Goal: Task Accomplishment & Management: Manage account settings

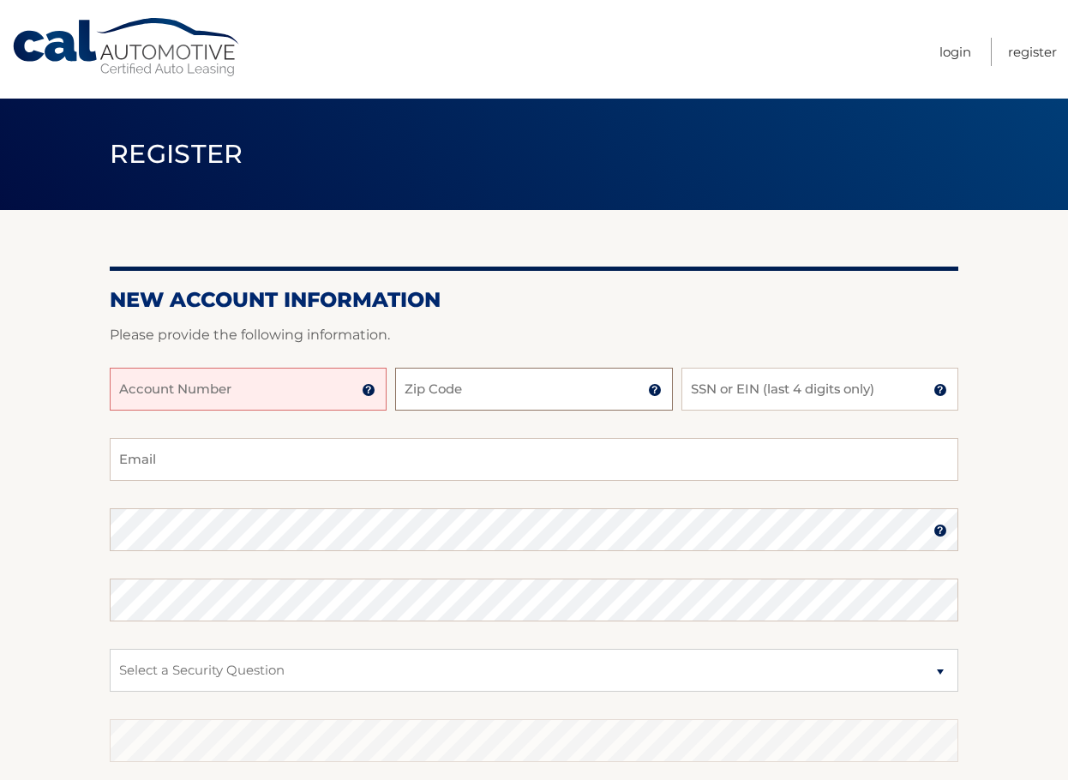
click at [506, 391] on input "Zip Code" at bounding box center [533, 389] width 277 height 43
type input "11733"
click at [733, 393] on input "SSN or EIN (last 4 digits only)" at bounding box center [820, 389] width 277 height 43
type input "4691"
click at [252, 387] on input "Account Number" at bounding box center [248, 389] width 277 height 43
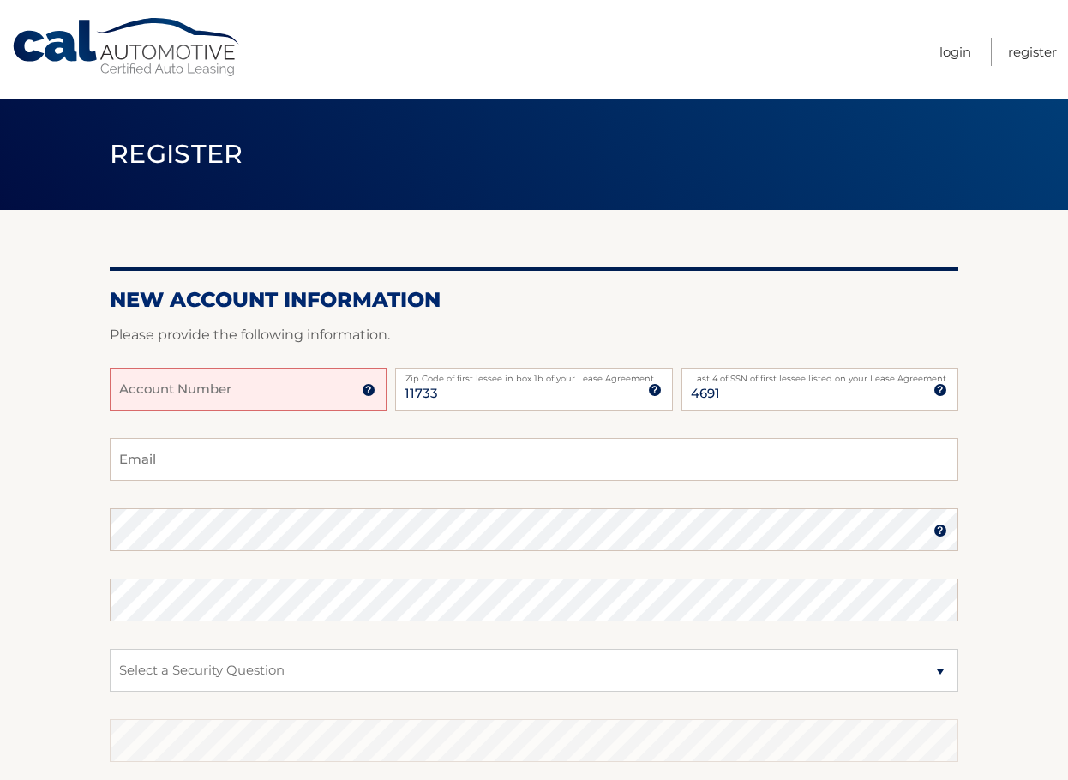
click at [370, 387] on img at bounding box center [369, 390] width 14 height 14
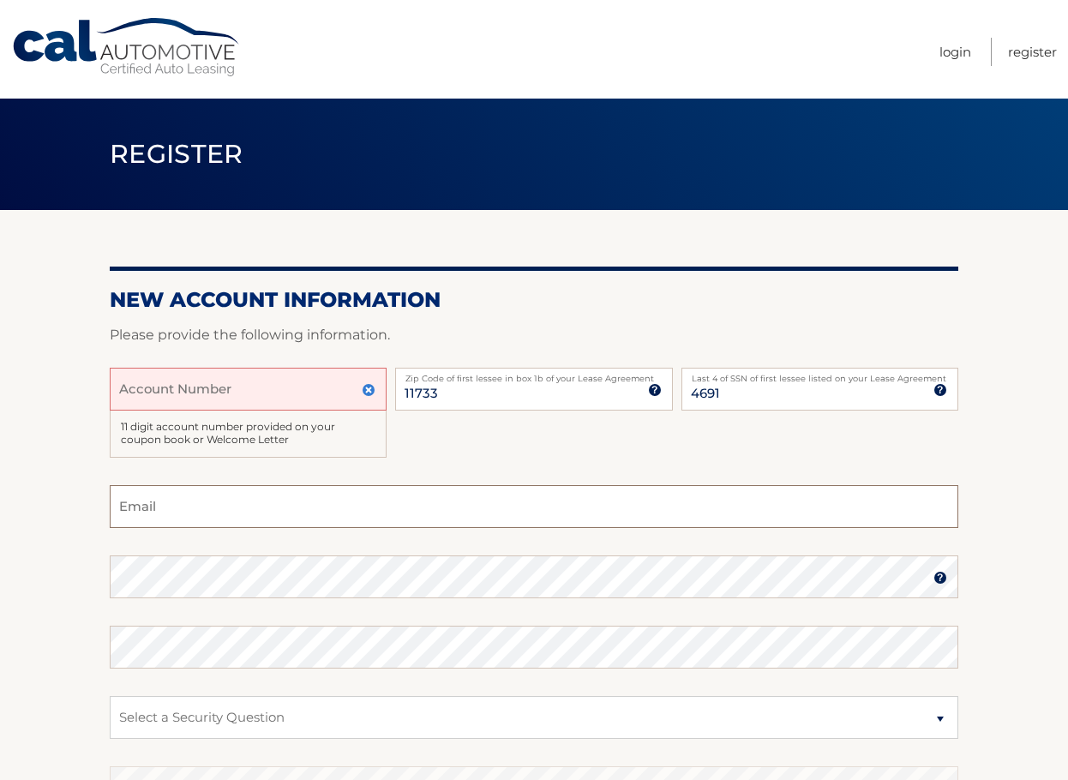
click at [352, 502] on input "Email" at bounding box center [534, 506] width 849 height 43
type input "[PERSON_NAME][EMAIL_ADDRESS][DOMAIN_NAME]"
click at [153, 719] on select "Select a Security Question What was the name of your elementary school? What is…" at bounding box center [534, 717] width 849 height 43
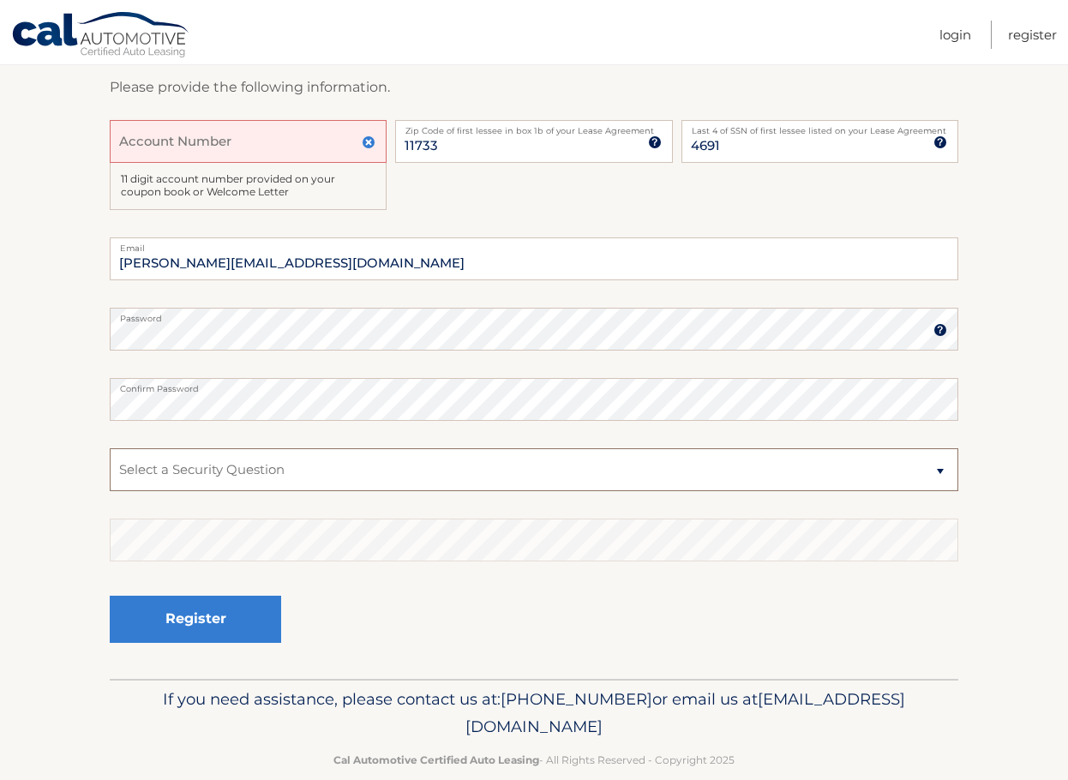
scroll to position [277, 0]
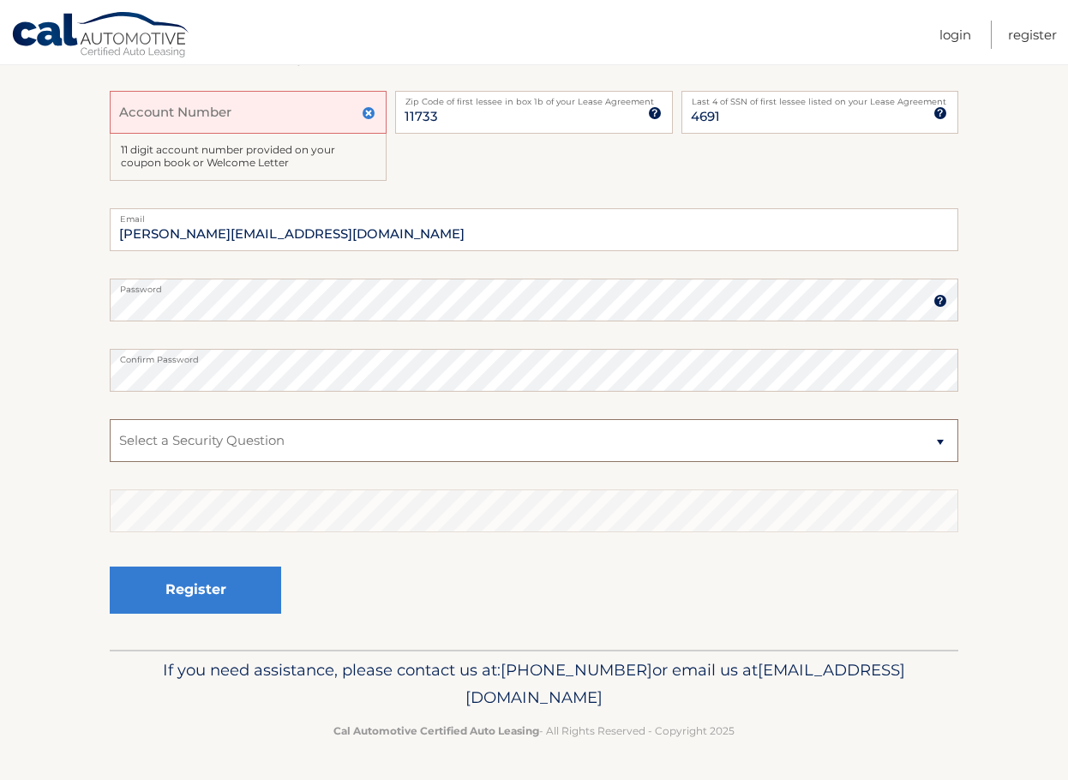
click at [220, 436] on select "Select a Security Question What was the name of your elementary school? What is…" at bounding box center [534, 440] width 849 height 43
select select "2"
click at [110, 419] on select "Select a Security Question What was the name of your elementary school? What is…" at bounding box center [534, 440] width 849 height 43
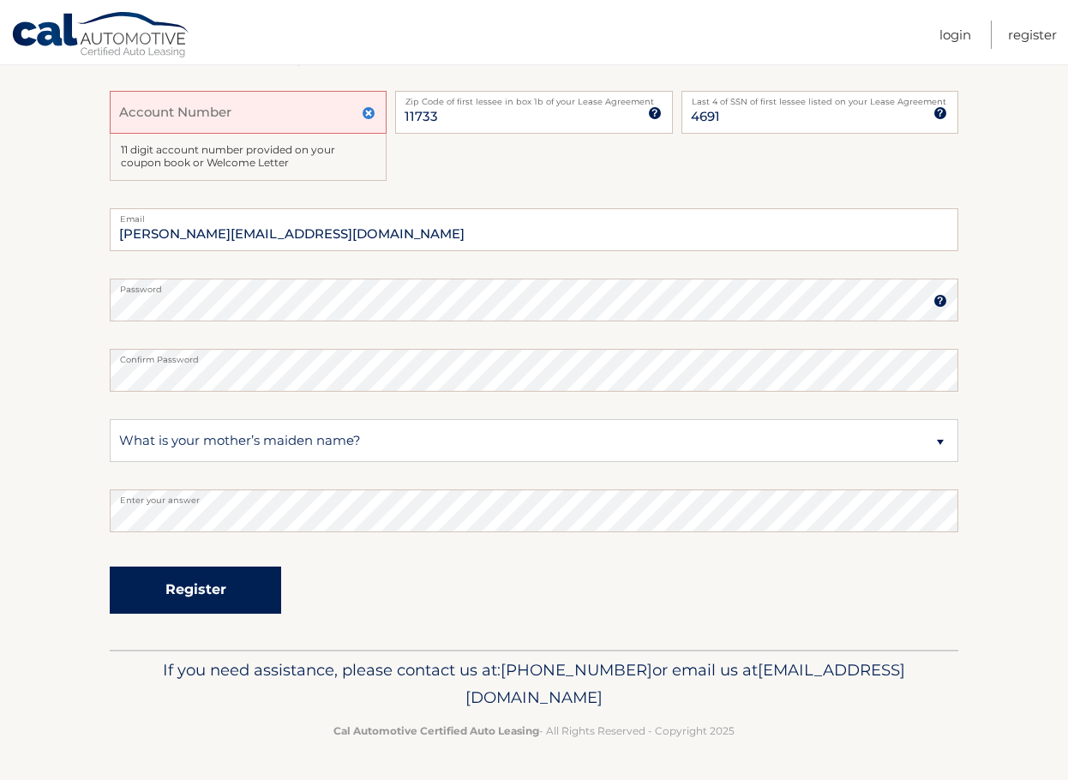
click at [192, 589] on button "Register" at bounding box center [195, 590] width 171 height 47
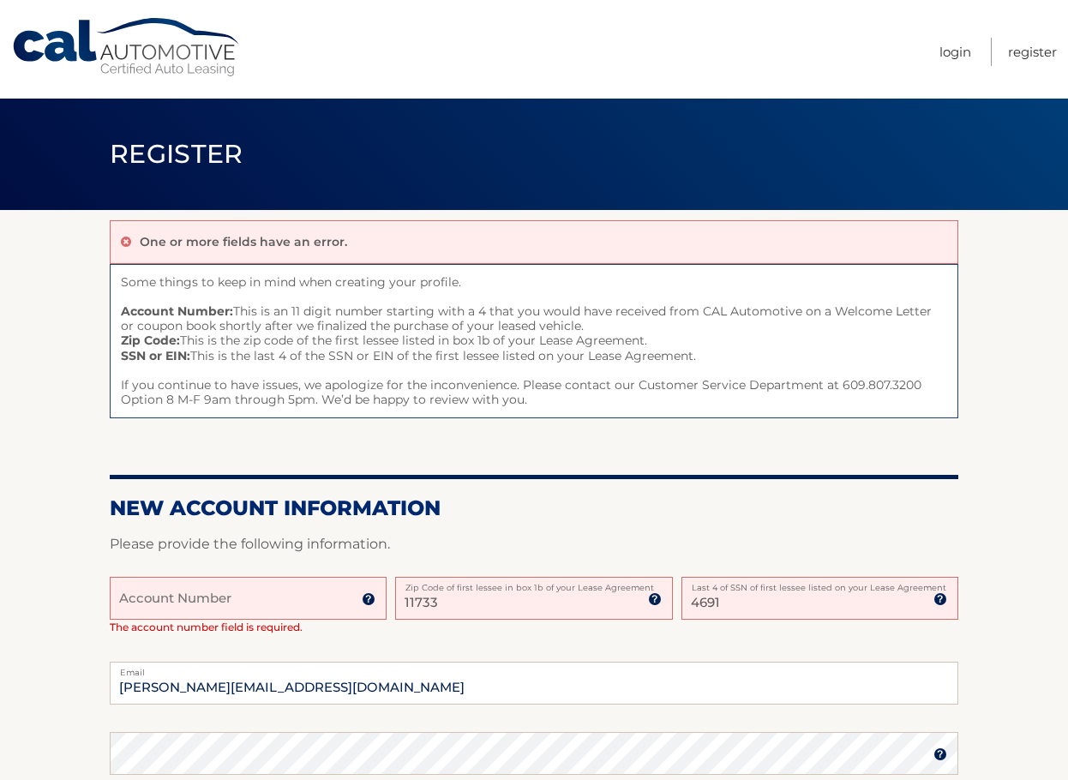
click at [97, 51] on link "Cal Automotive" at bounding box center [127, 47] width 232 height 61
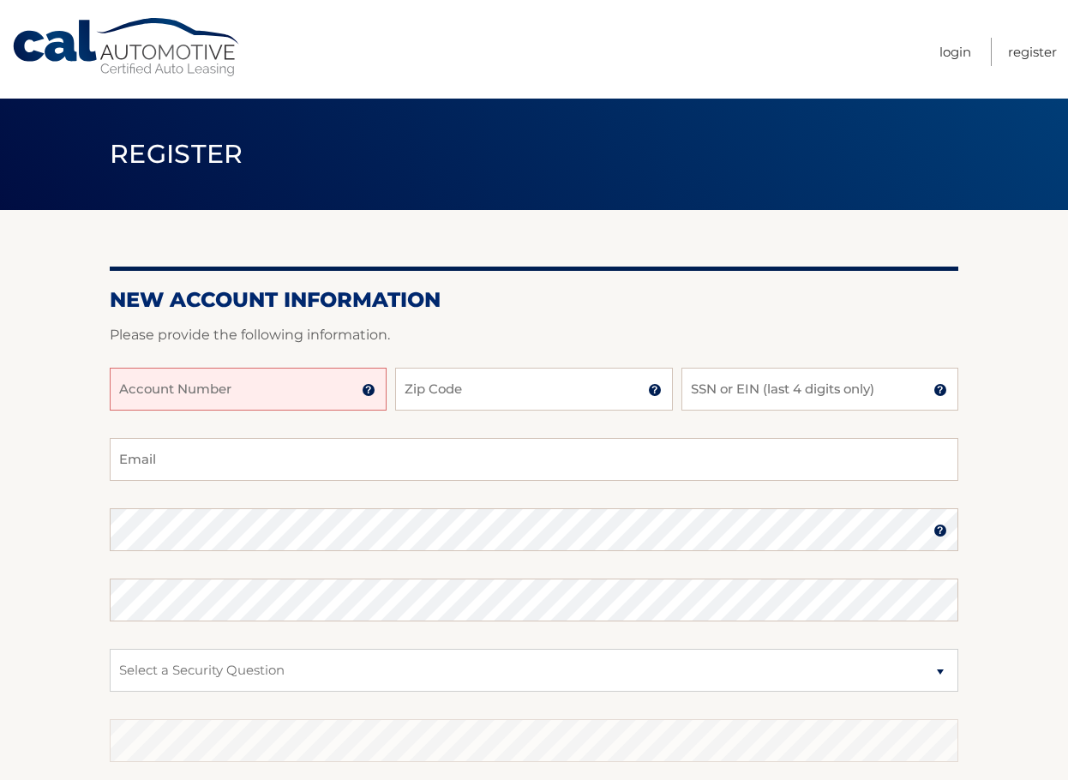
click at [283, 393] on input "Account Number" at bounding box center [248, 389] width 277 height 43
type input "44456001962"
click at [478, 396] on input "Zip Code" at bounding box center [533, 389] width 277 height 43
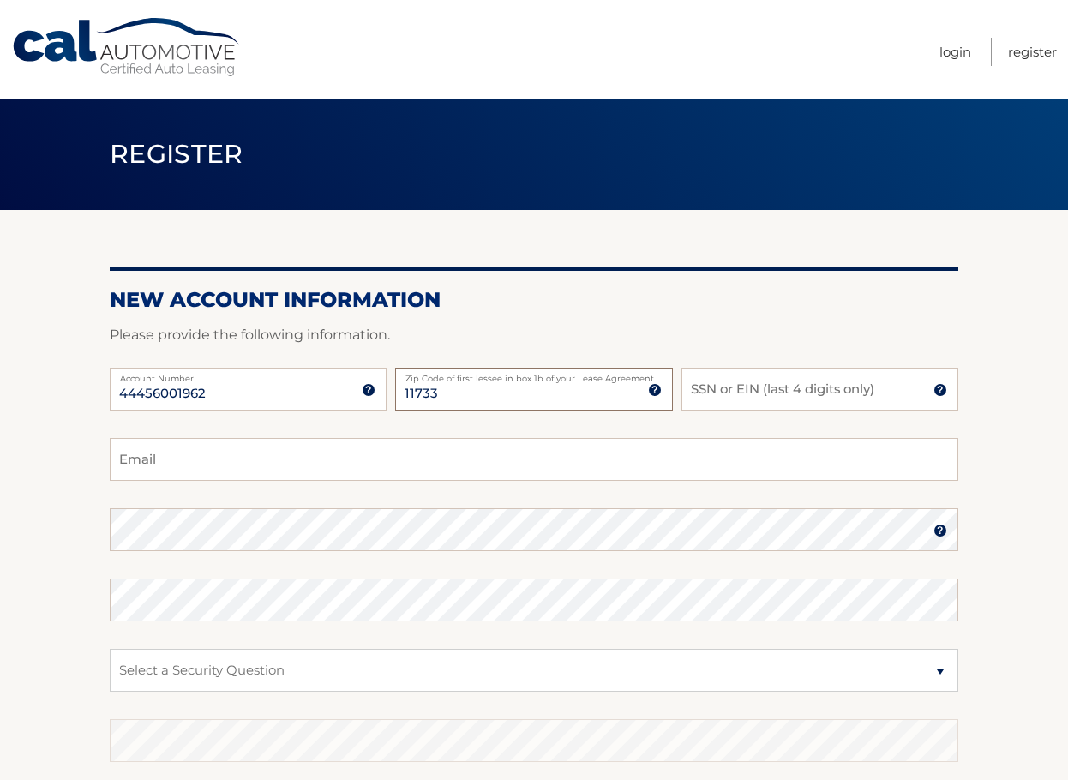
type input "11733"
click at [739, 394] on input "SSN or EIN (last 4 digits only)" at bounding box center [820, 389] width 277 height 43
type input "4691"
click at [346, 459] on input "Email" at bounding box center [534, 459] width 849 height 43
type input "C"
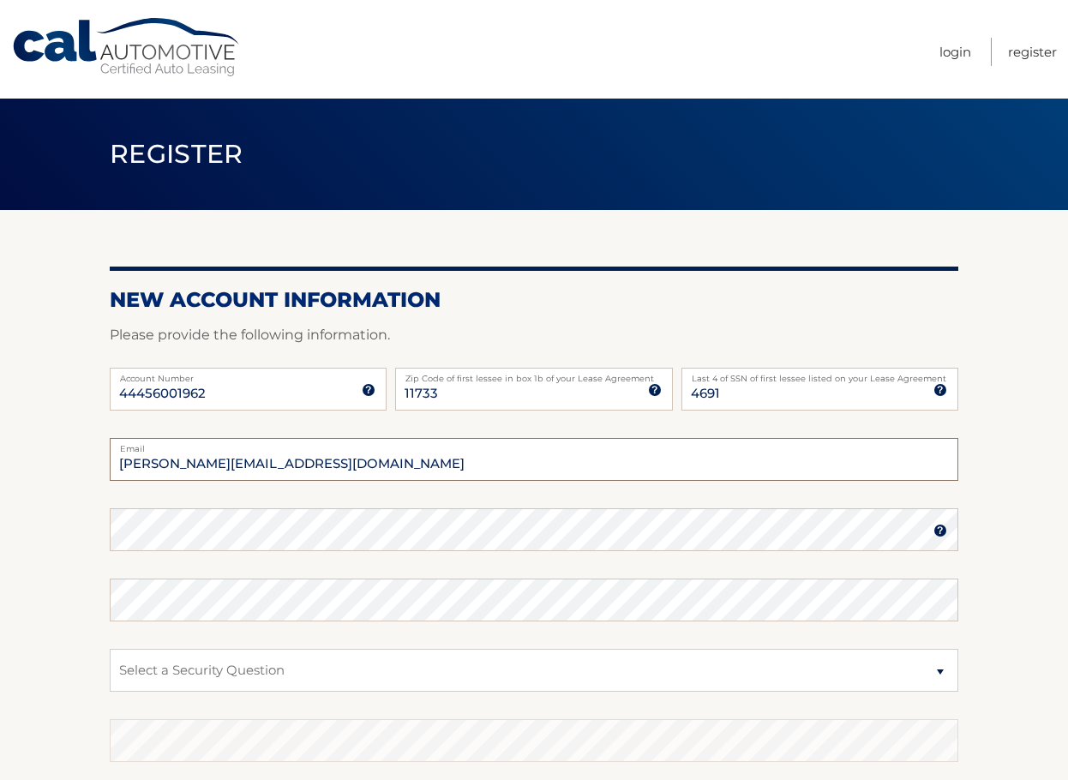
type input "[PERSON_NAME][EMAIL_ADDRESS][DOMAIN_NAME]"
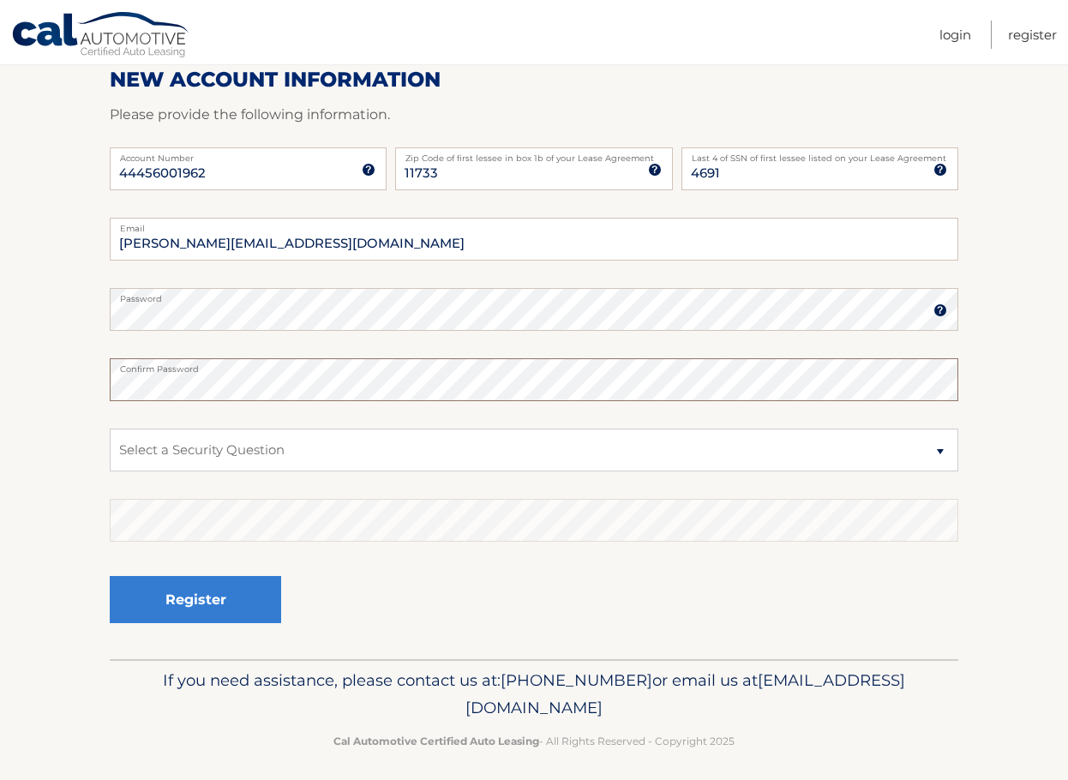
scroll to position [230, 0]
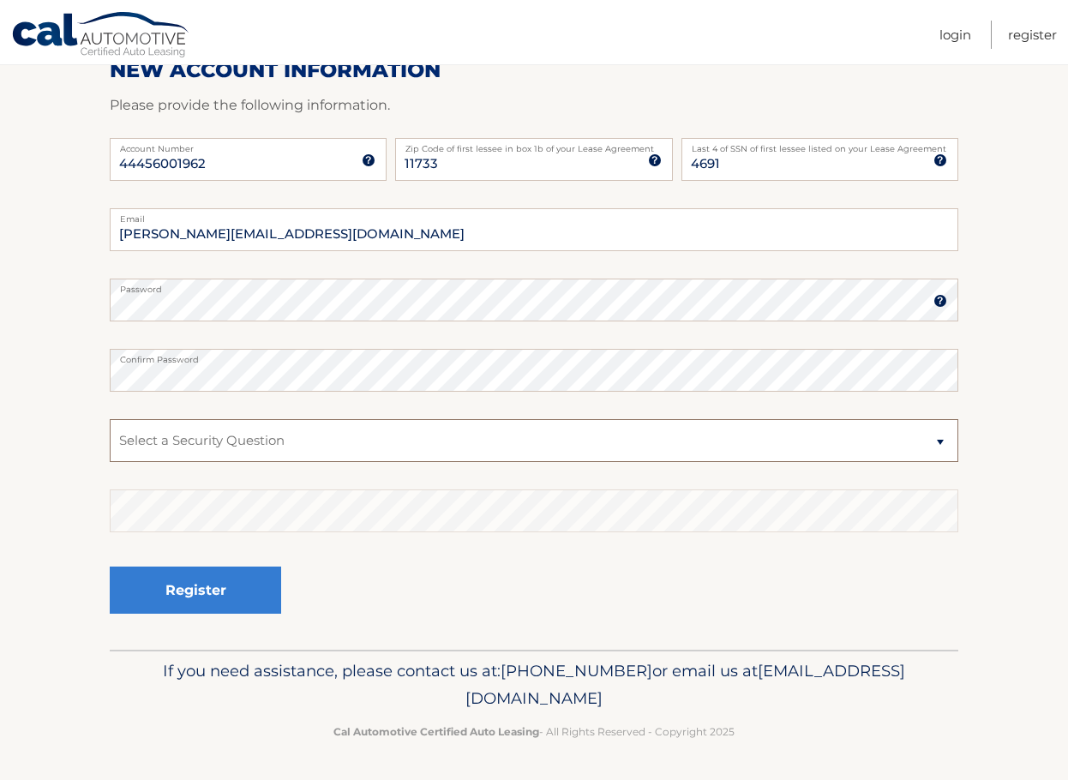
click at [247, 438] on select "Select a Security Question What was the name of your elementary school? What is…" at bounding box center [534, 440] width 849 height 43
select select "2"
click at [110, 419] on select "Select a Security Question What was the name of your elementary school? What is…" at bounding box center [534, 440] width 849 height 43
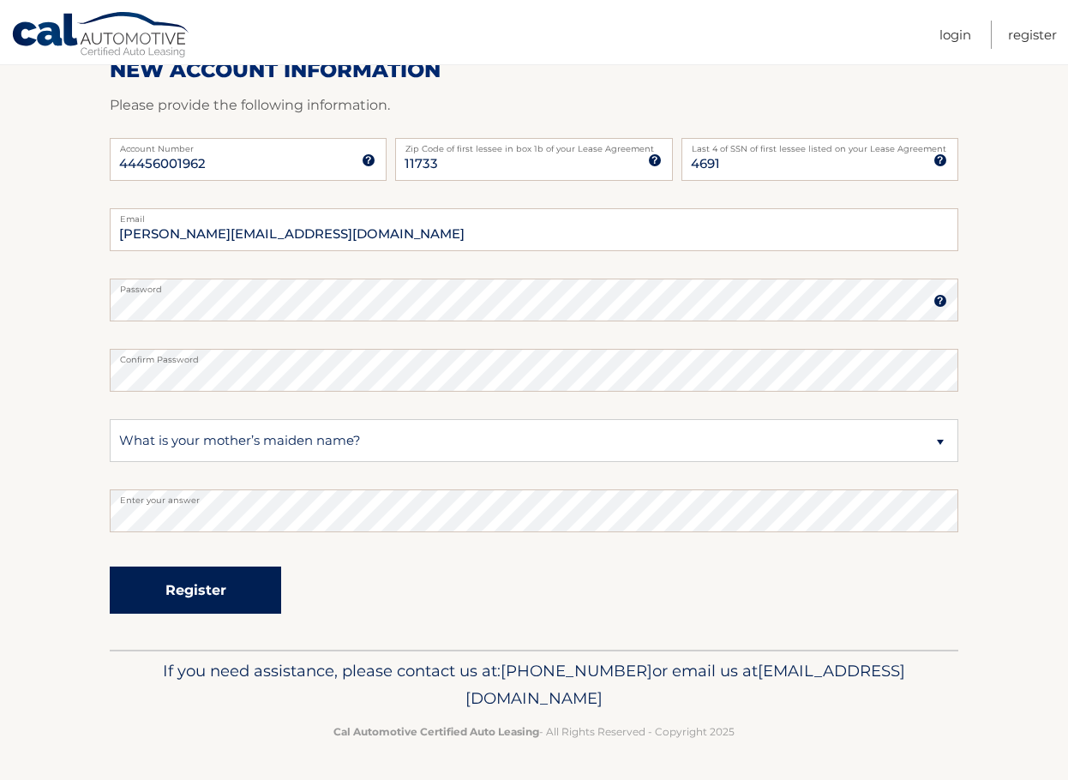
click at [210, 600] on button "Register" at bounding box center [195, 590] width 171 height 47
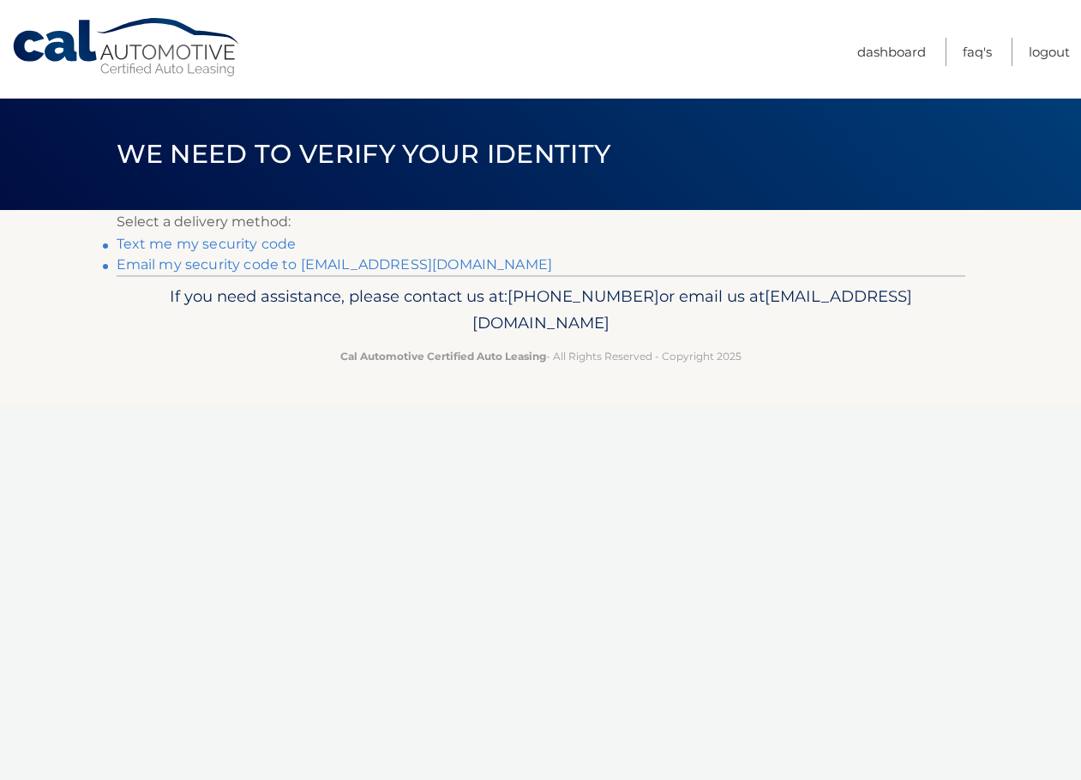
click at [202, 245] on link "Text me my security code" at bounding box center [207, 244] width 180 height 16
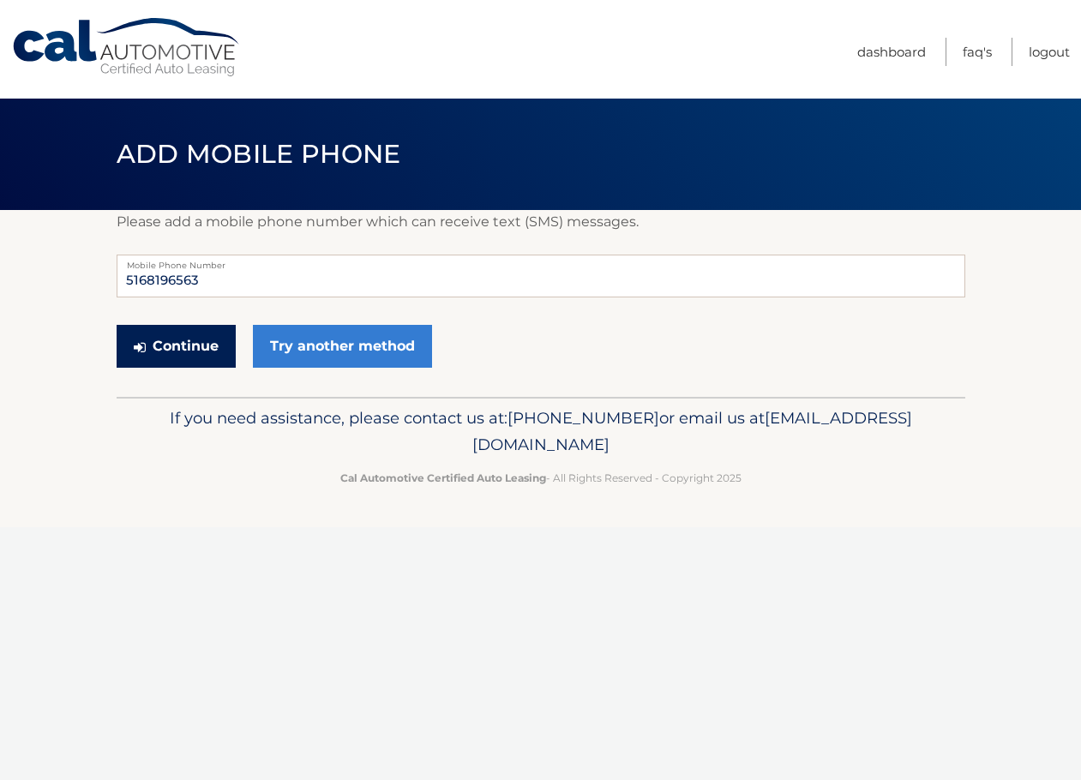
click at [150, 340] on button "Continue" at bounding box center [176, 346] width 119 height 43
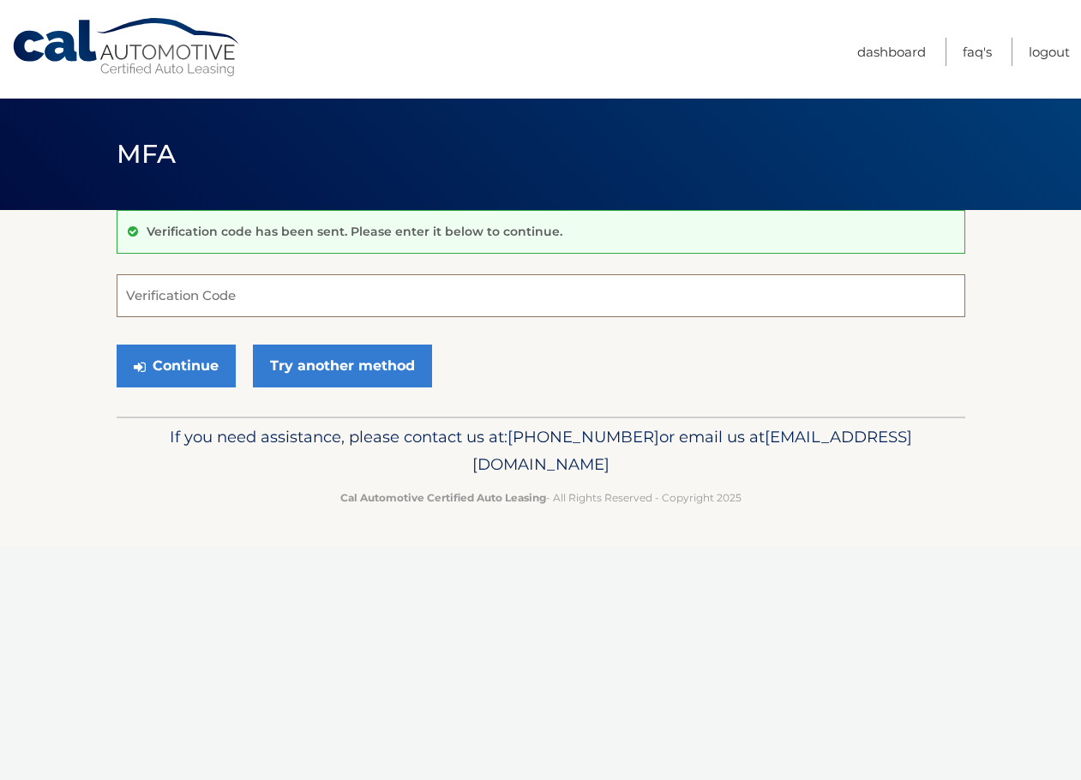
click at [228, 304] on input "Verification Code" at bounding box center [541, 295] width 849 height 43
type input "831105"
click at [183, 368] on button "Continue" at bounding box center [176, 366] width 119 height 43
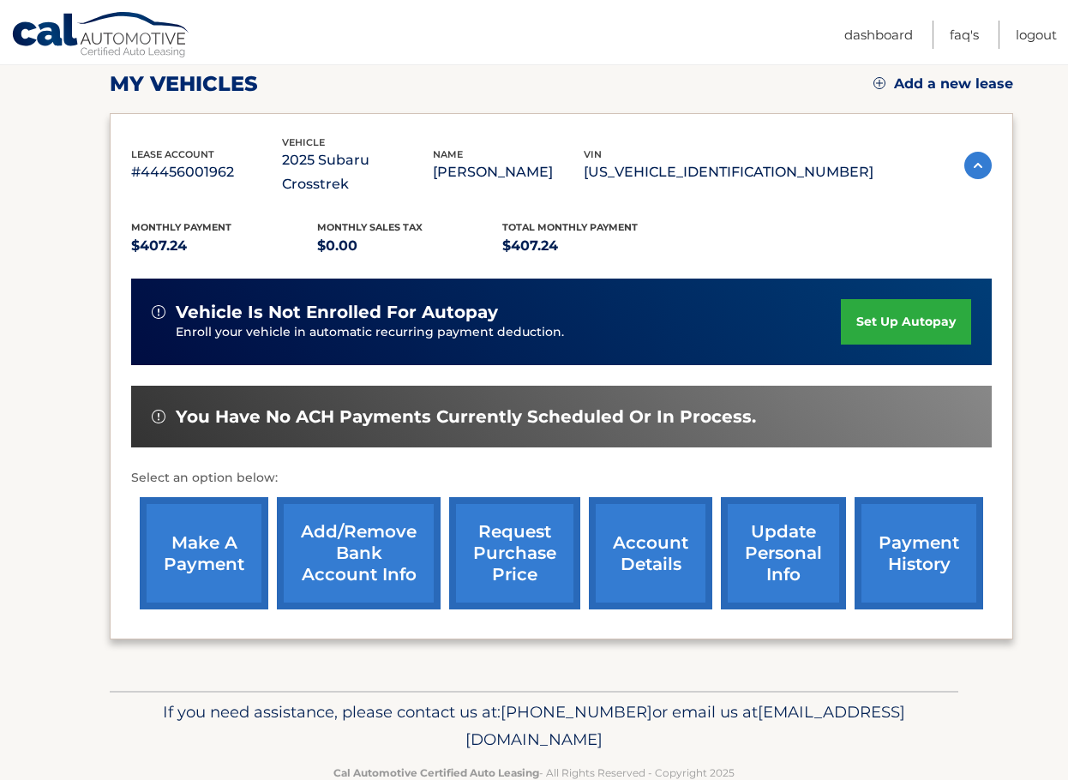
scroll to position [257, 0]
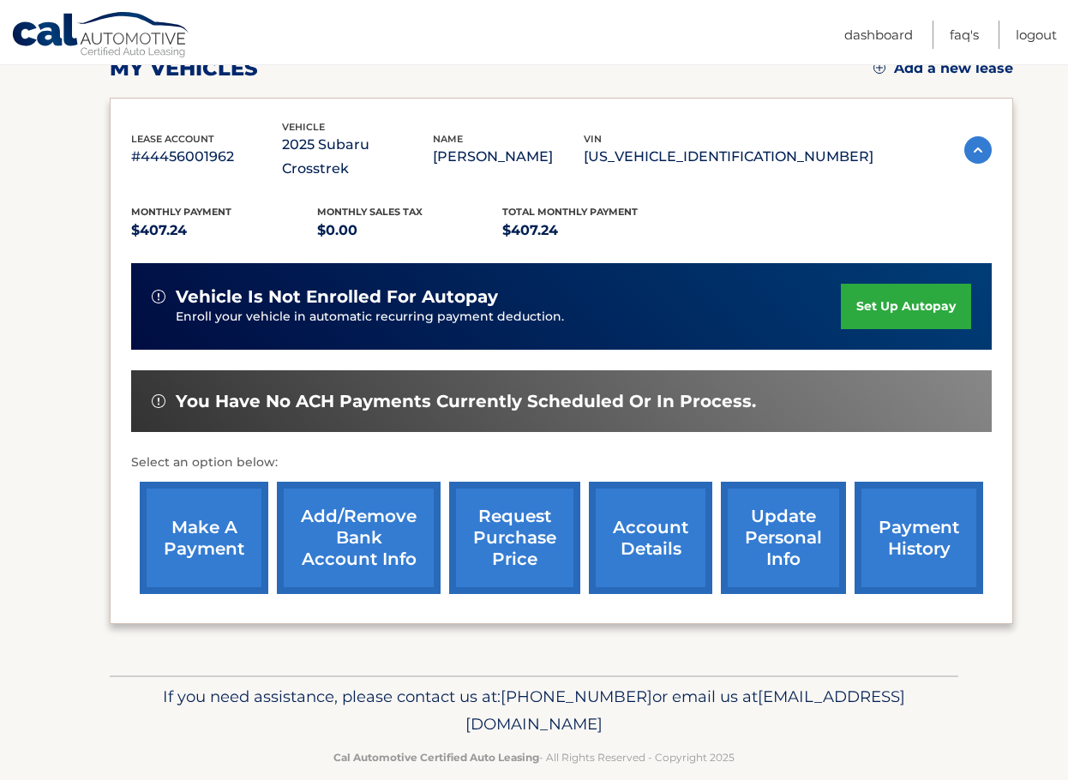
click at [894, 284] on link "set up autopay" at bounding box center [906, 306] width 130 height 45
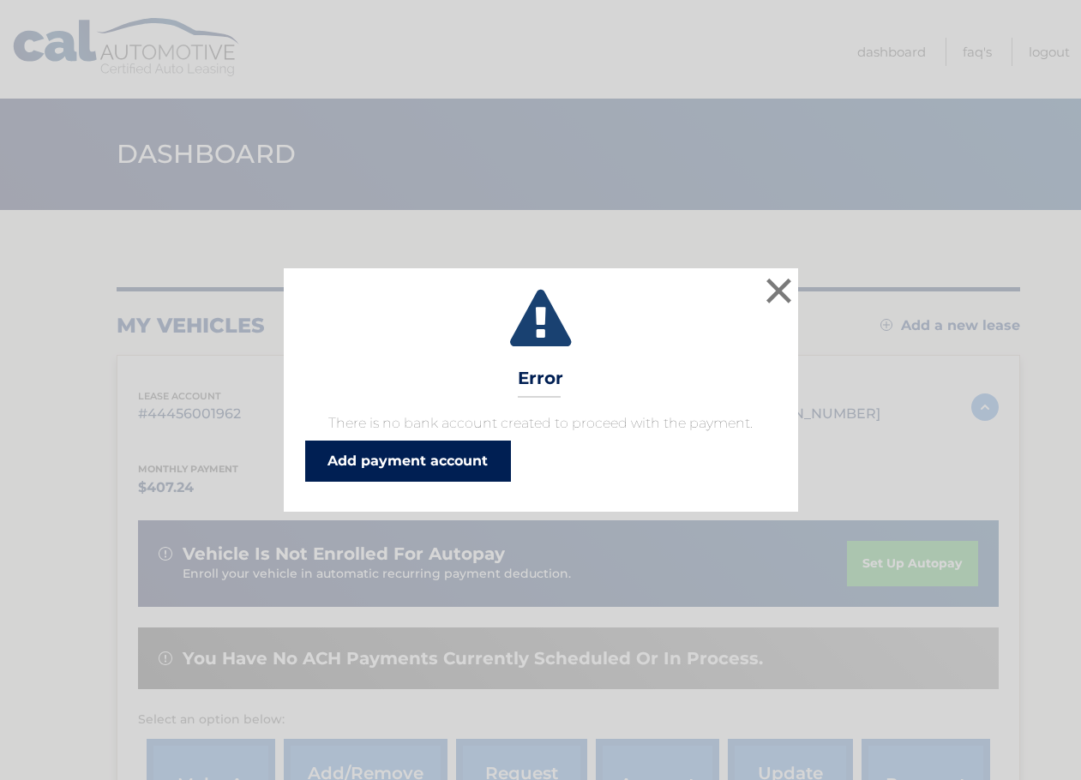
click at [398, 460] on link "Add payment account" at bounding box center [408, 461] width 206 height 41
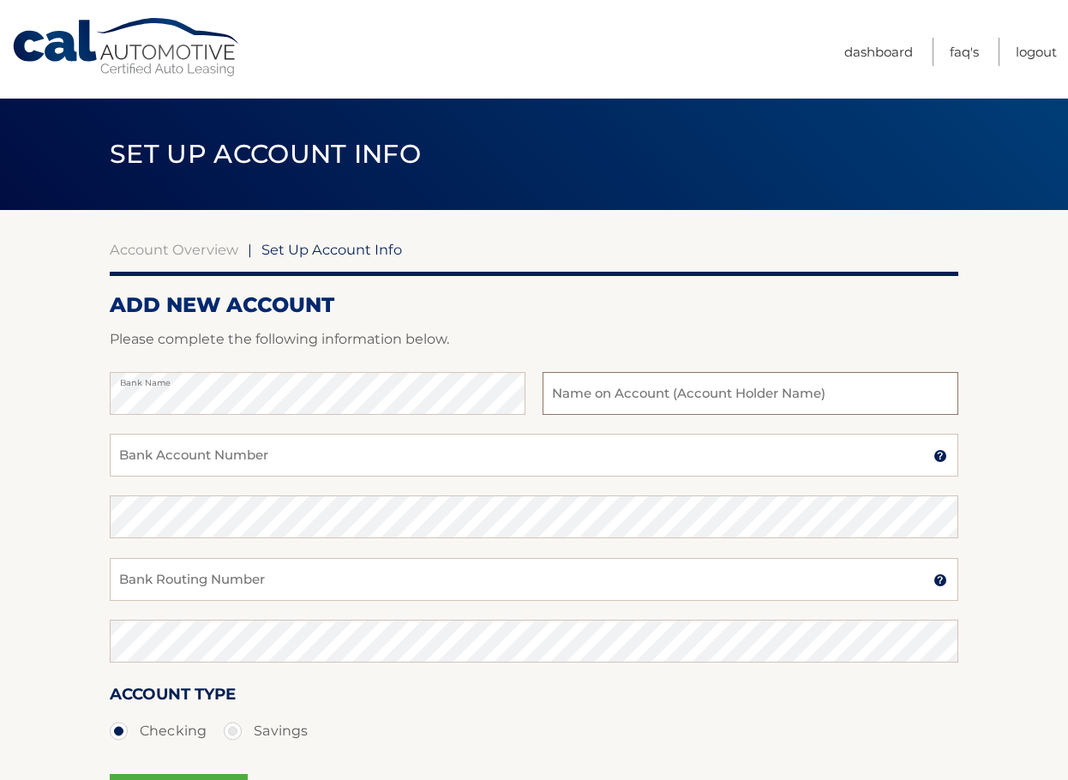
click at [580, 391] on input "text" at bounding box center [751, 393] width 416 height 43
type input "Charles H Osman"
click at [257, 451] on input "Bank Account Number" at bounding box center [534, 455] width 849 height 43
type input "09033204"
click at [277, 583] on input "Bank Routing Number" at bounding box center [534, 579] width 849 height 43
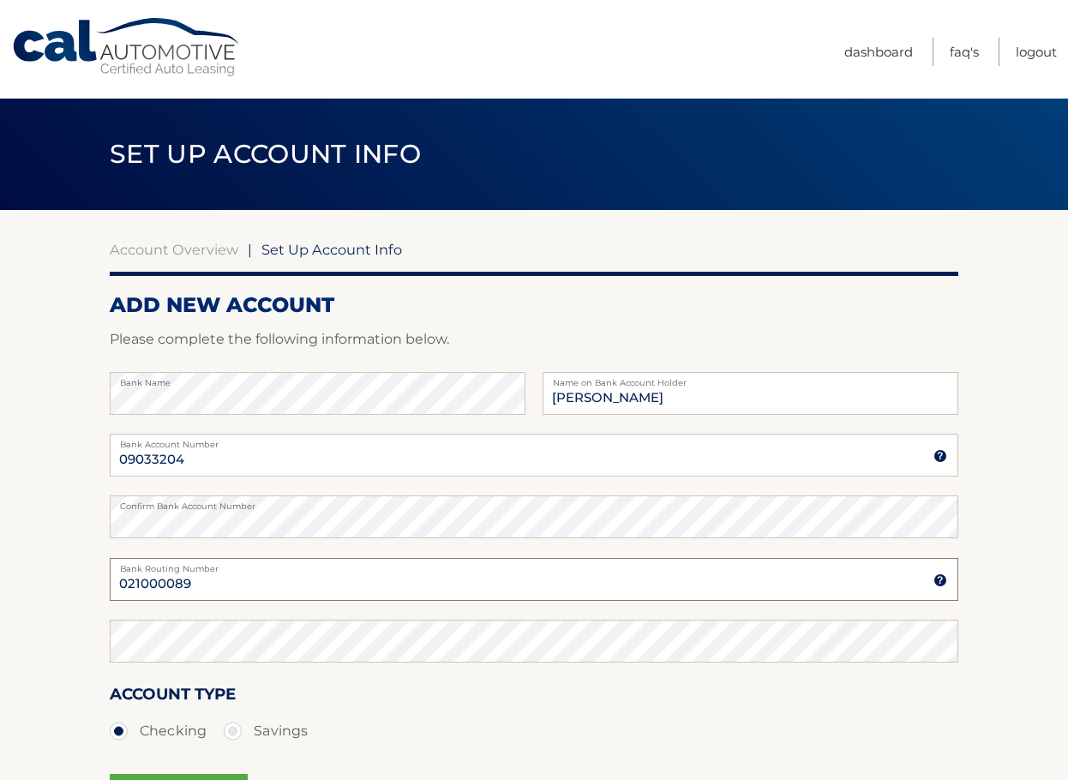
type input "021000089"
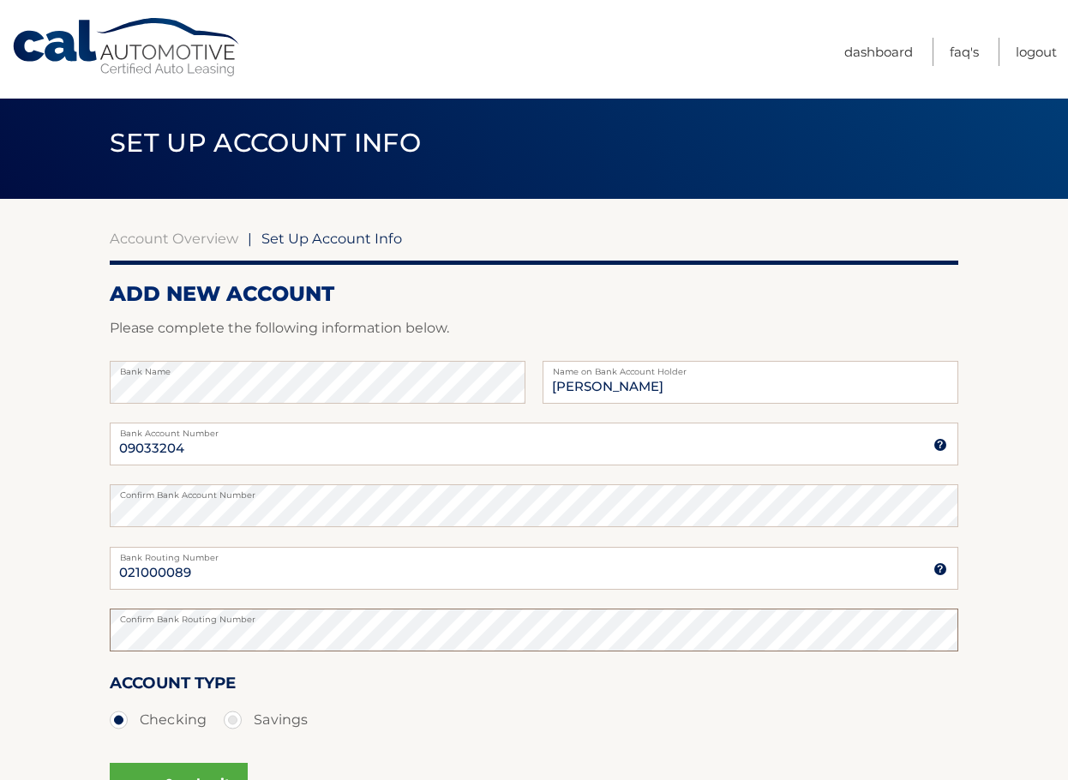
scroll to position [214, 0]
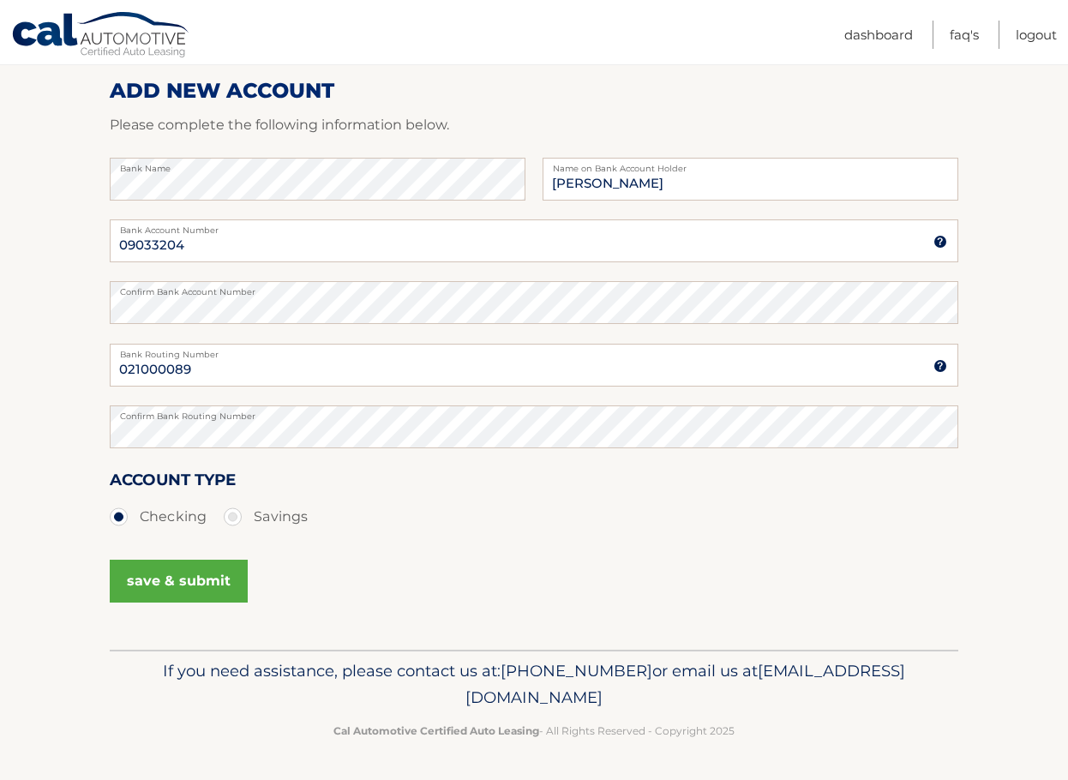
click at [168, 574] on button "save & submit" at bounding box center [179, 581] width 138 height 43
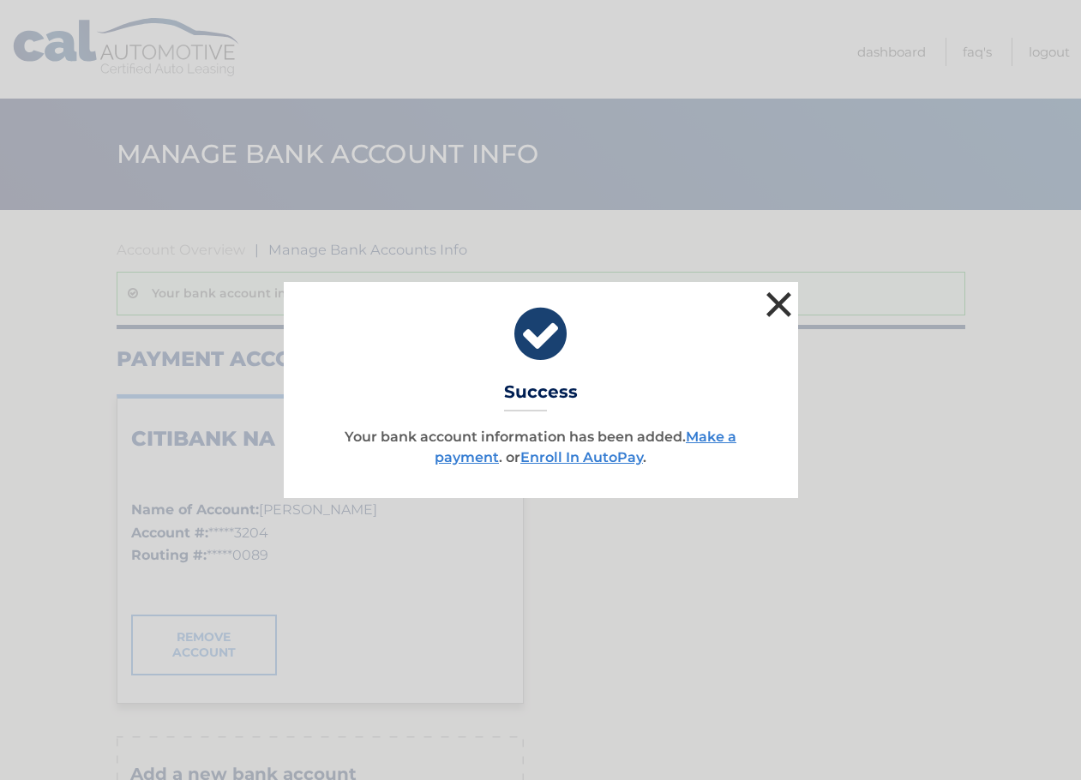
click at [773, 301] on button "×" at bounding box center [779, 304] width 34 height 34
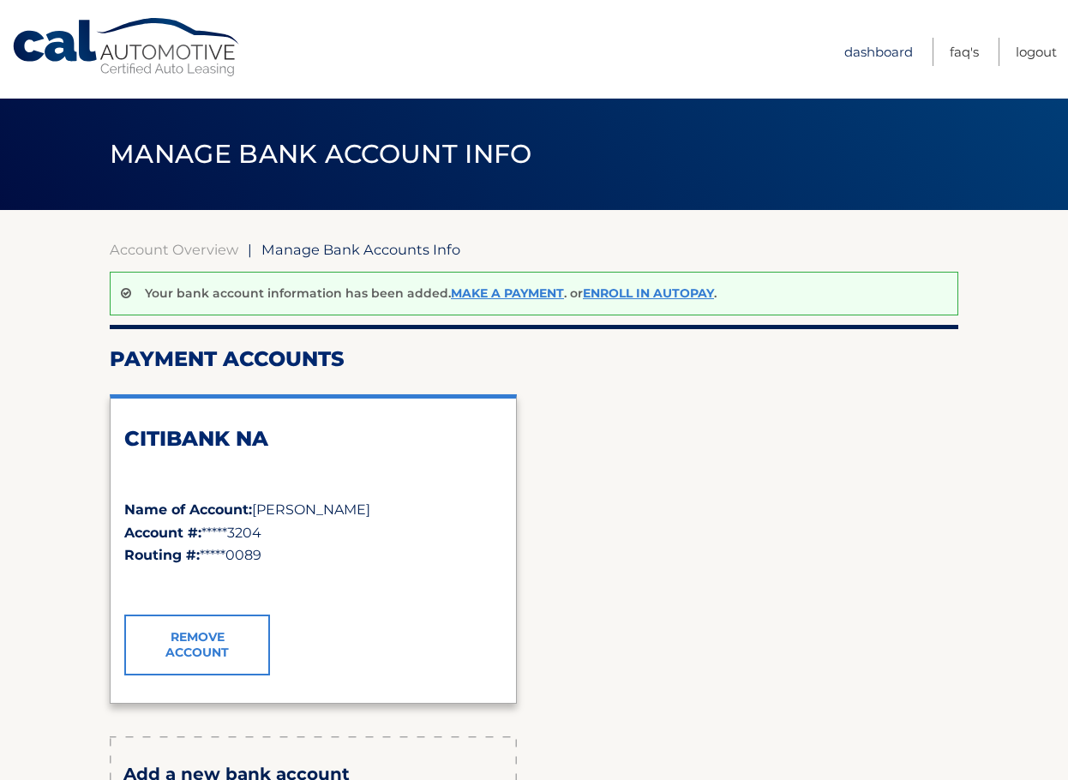
click at [874, 55] on link "Dashboard" at bounding box center [879, 52] width 69 height 28
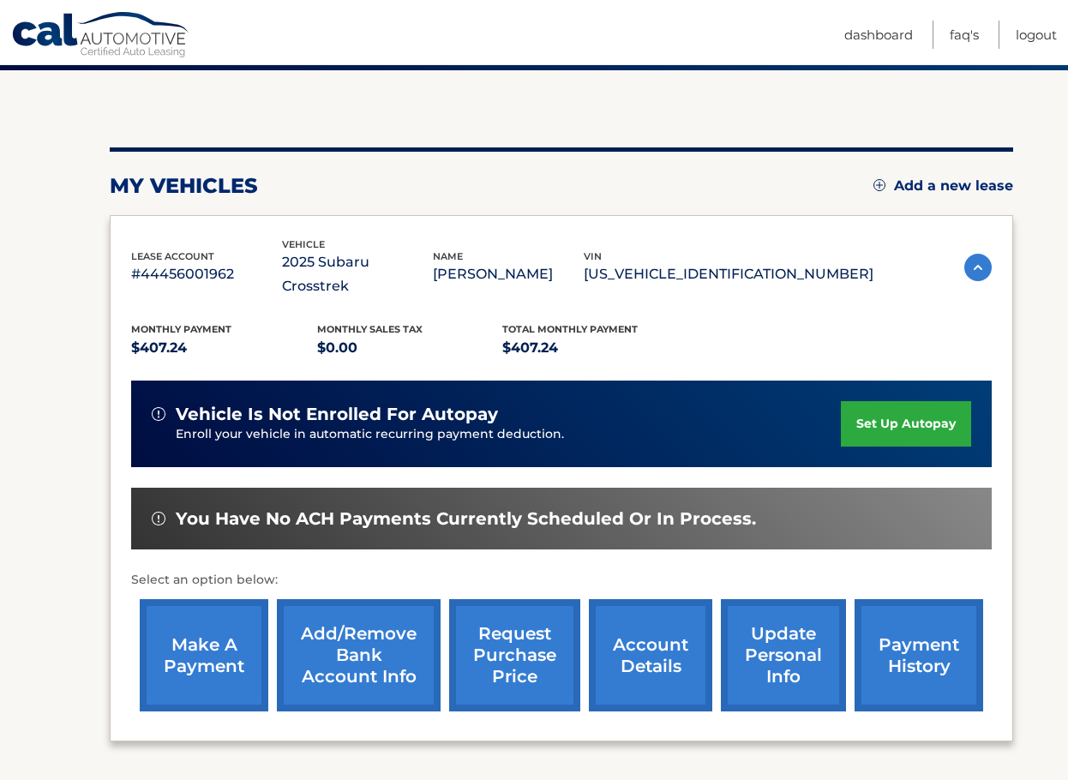
scroll to position [171, 0]
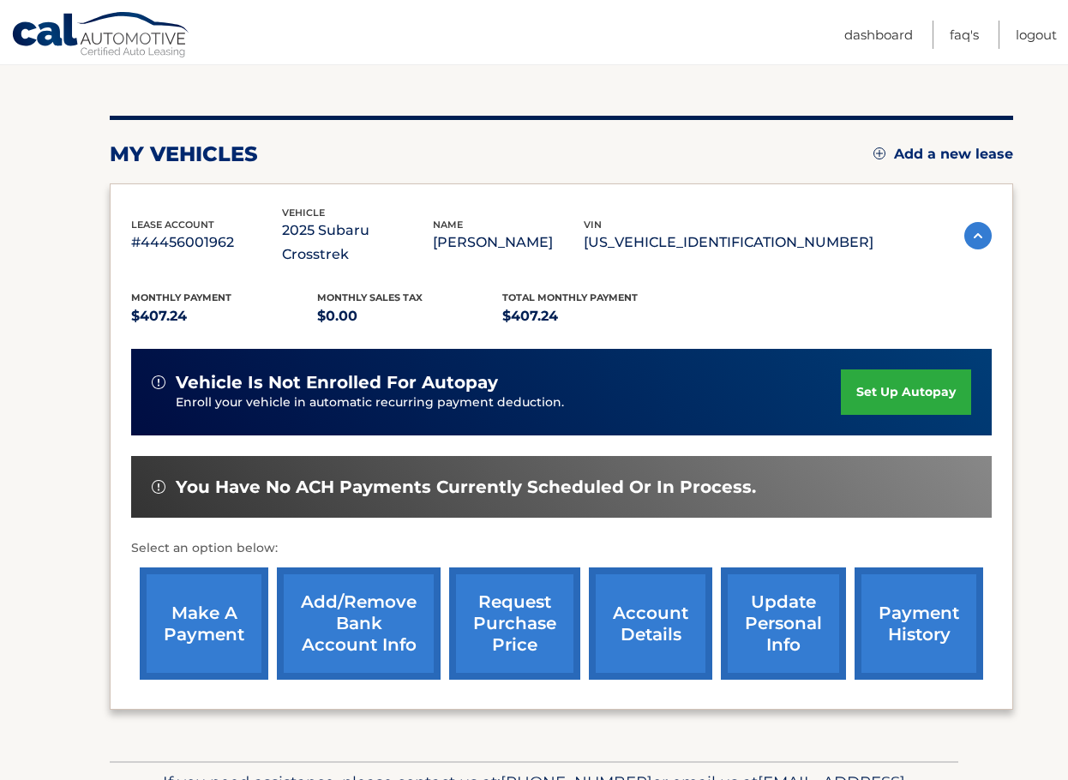
click at [659, 608] on link "account details" at bounding box center [650, 624] width 123 height 112
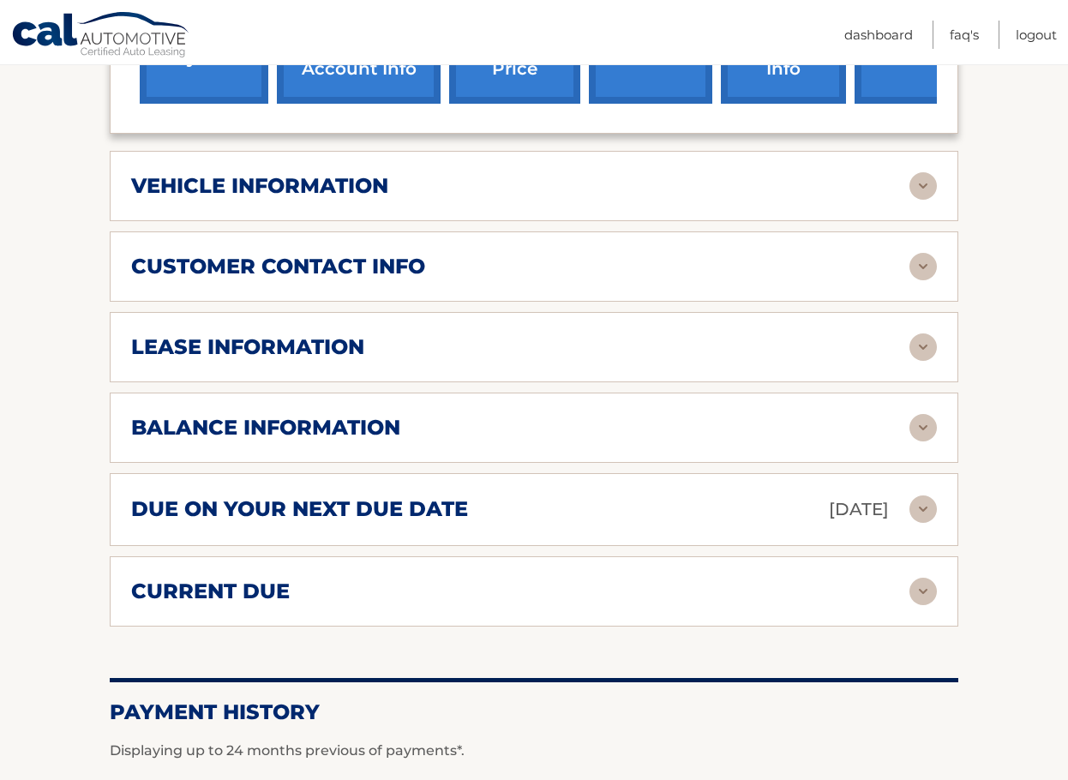
scroll to position [772, 0]
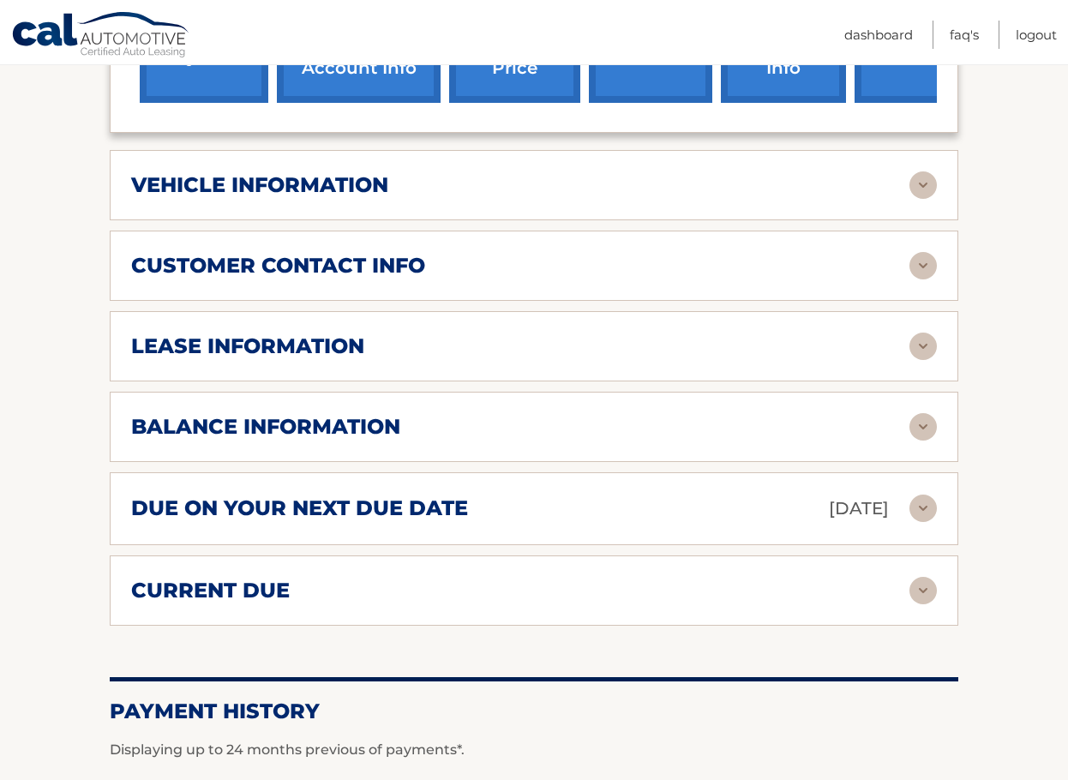
click at [925, 495] on img at bounding box center [923, 508] width 27 height 27
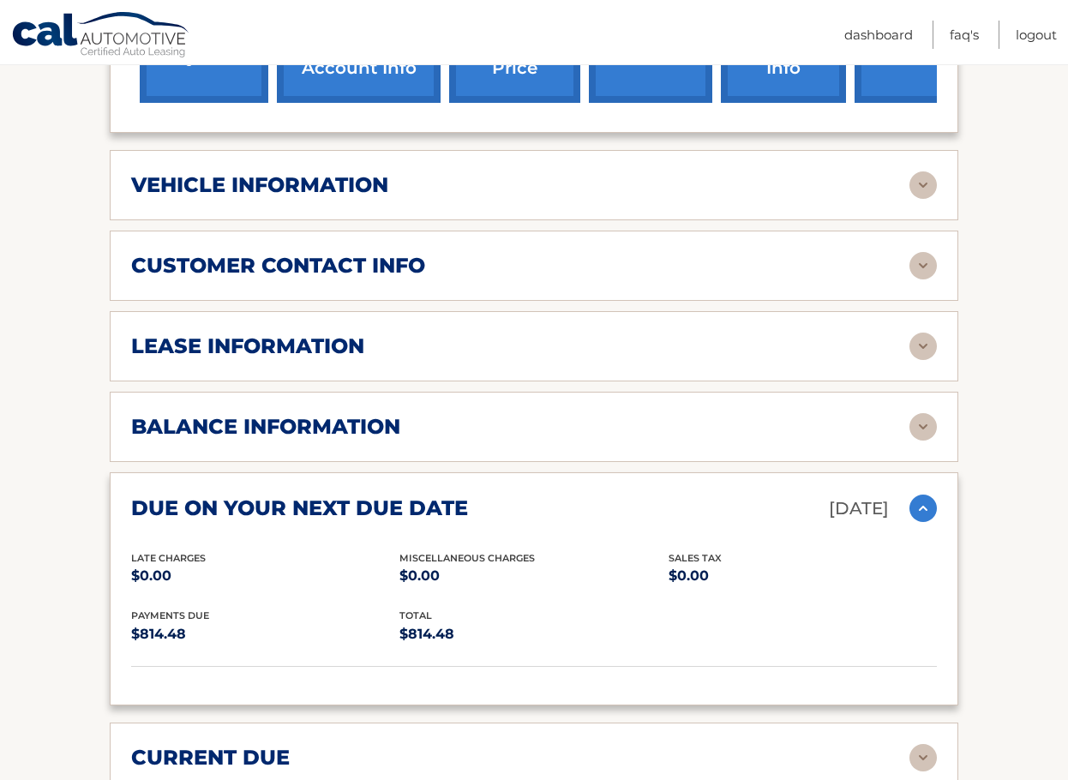
click at [926, 495] on img at bounding box center [923, 508] width 27 height 27
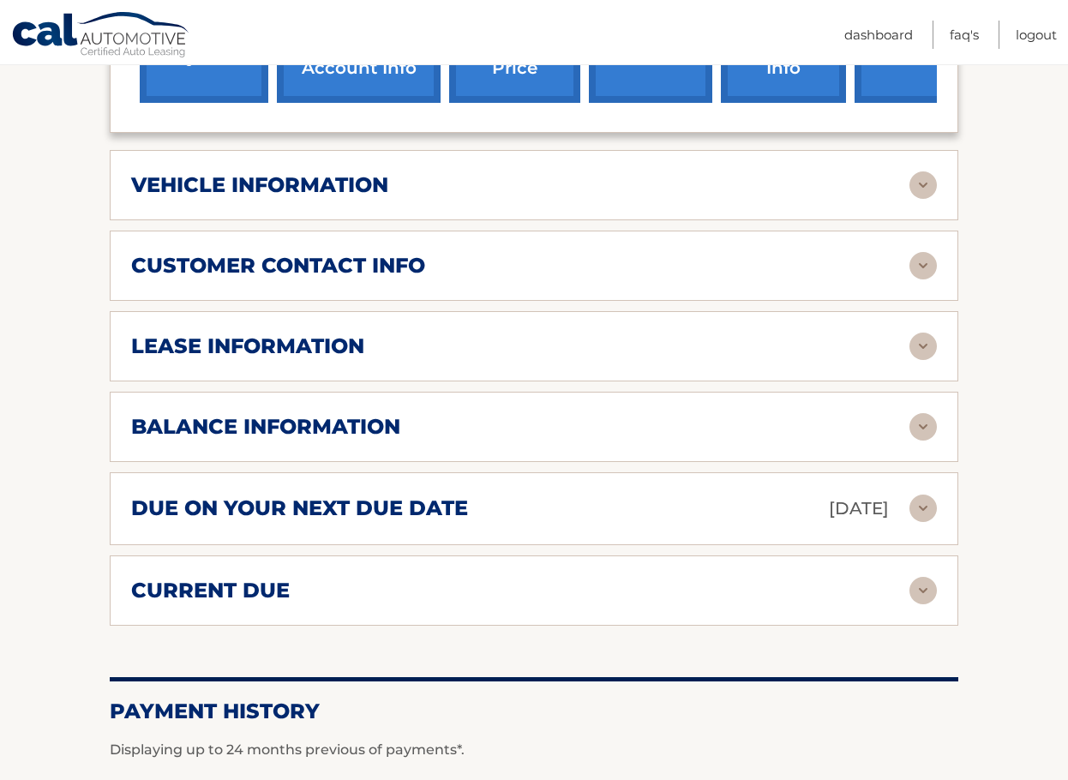
click at [918, 577] on img at bounding box center [923, 590] width 27 height 27
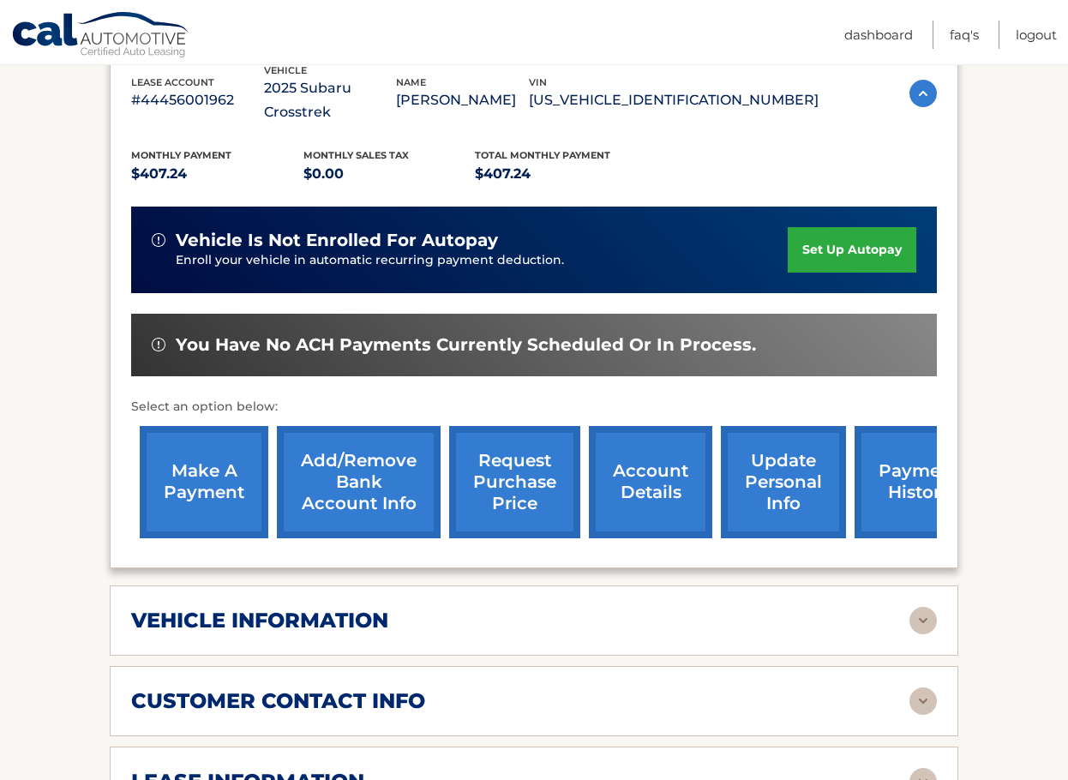
scroll to position [429, 0]
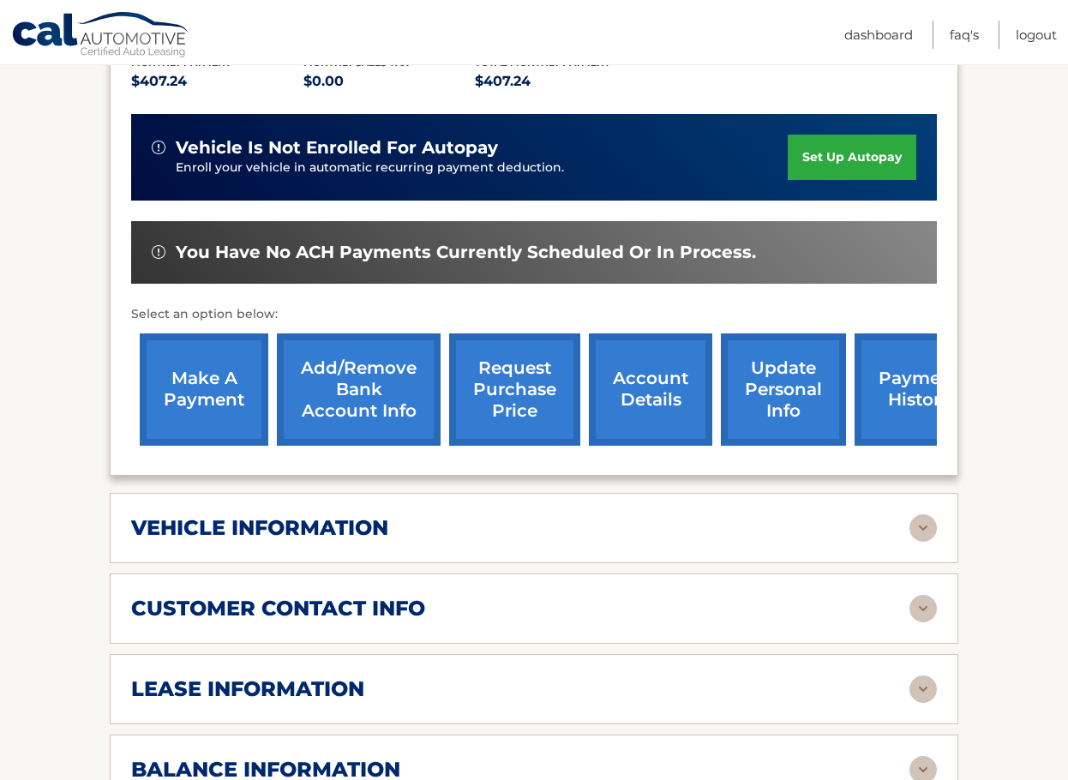
click at [193, 365] on link "make a payment" at bounding box center [204, 390] width 129 height 112
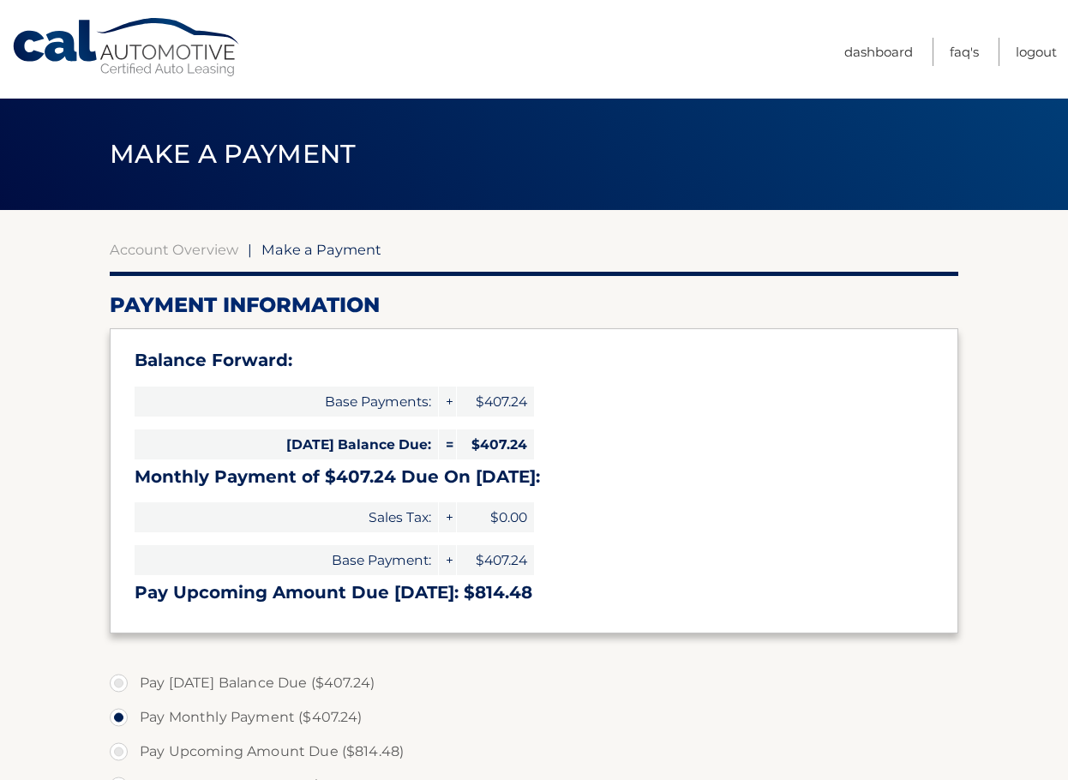
select select "NWQ5OTBkMTYtYzg1ZS00ZTM0LTkzMWQtOTIzY2JhMzJmN2E4"
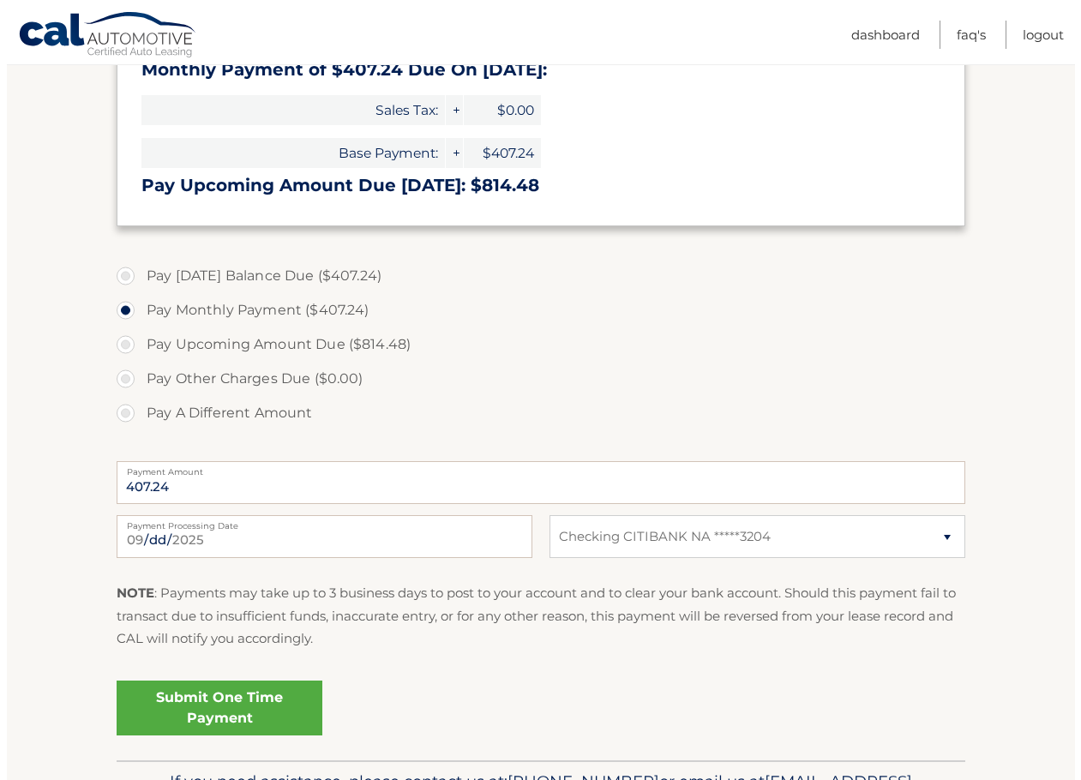
scroll to position [518, 0]
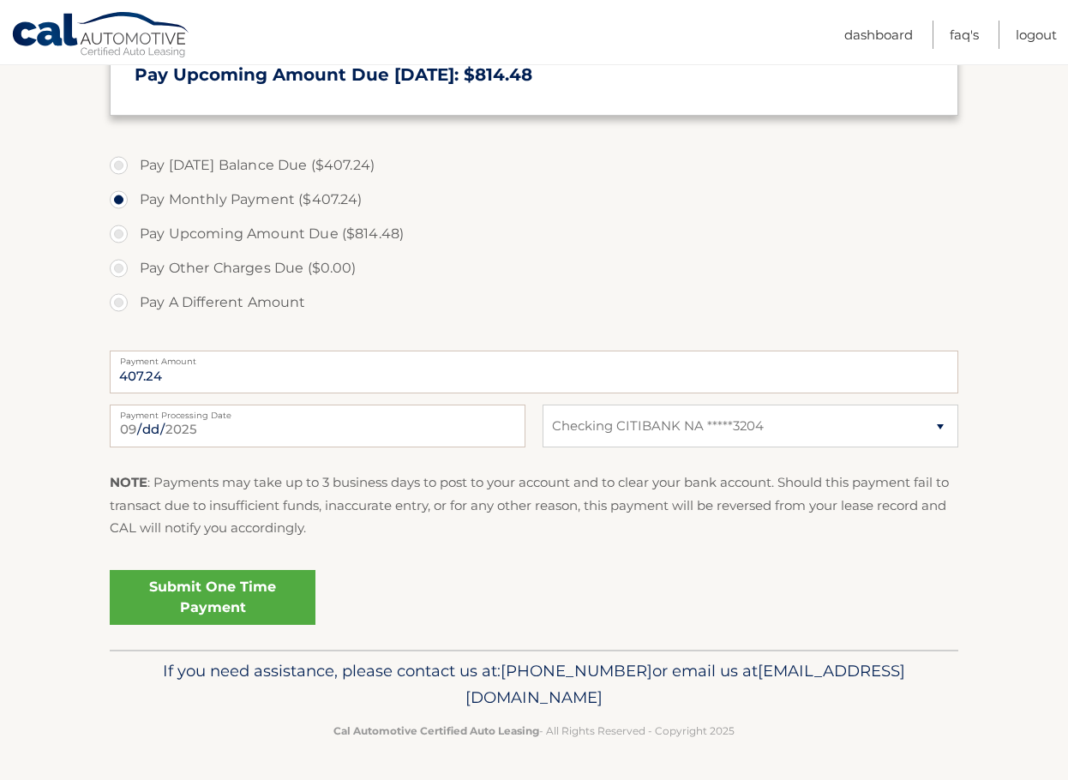
click at [196, 591] on link "Submit One Time Payment" at bounding box center [213, 597] width 206 height 55
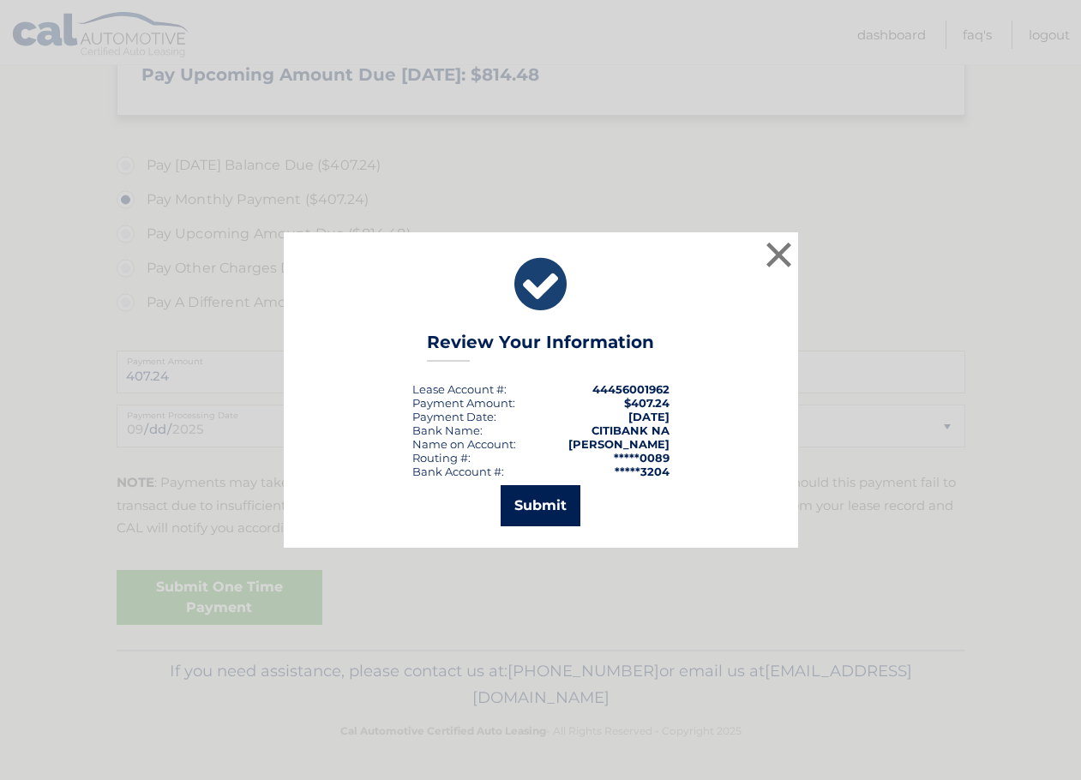
click at [532, 498] on button "Submit" at bounding box center [541, 505] width 80 height 41
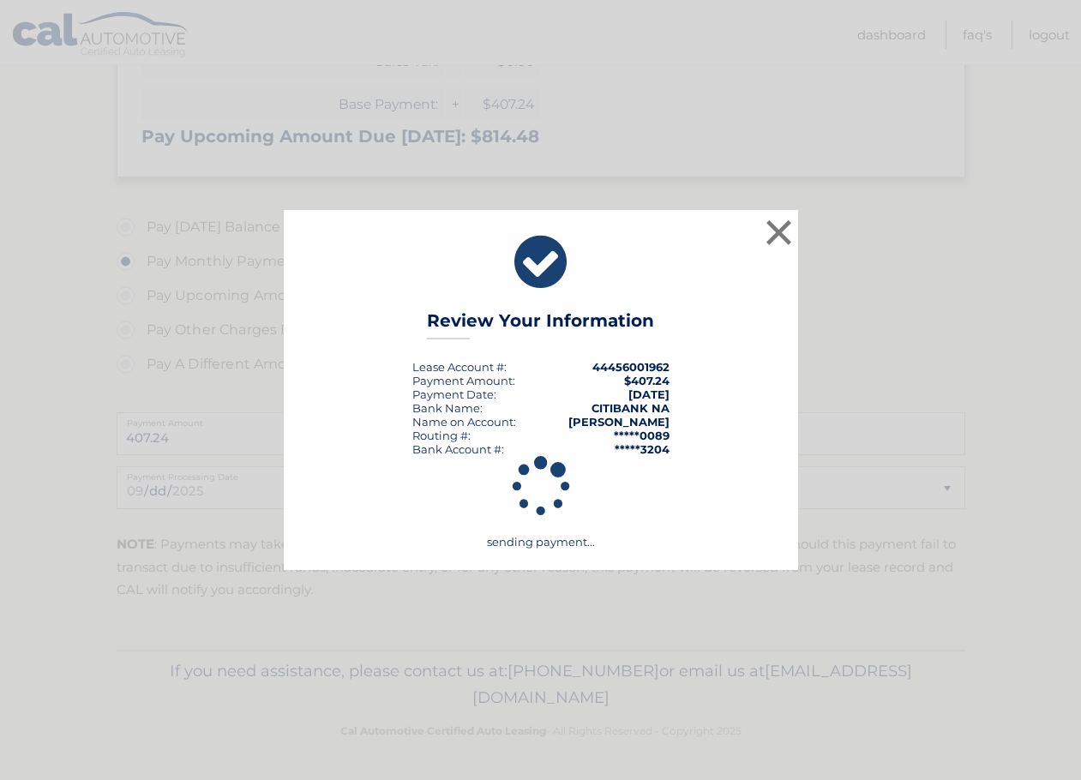
scroll to position [456, 0]
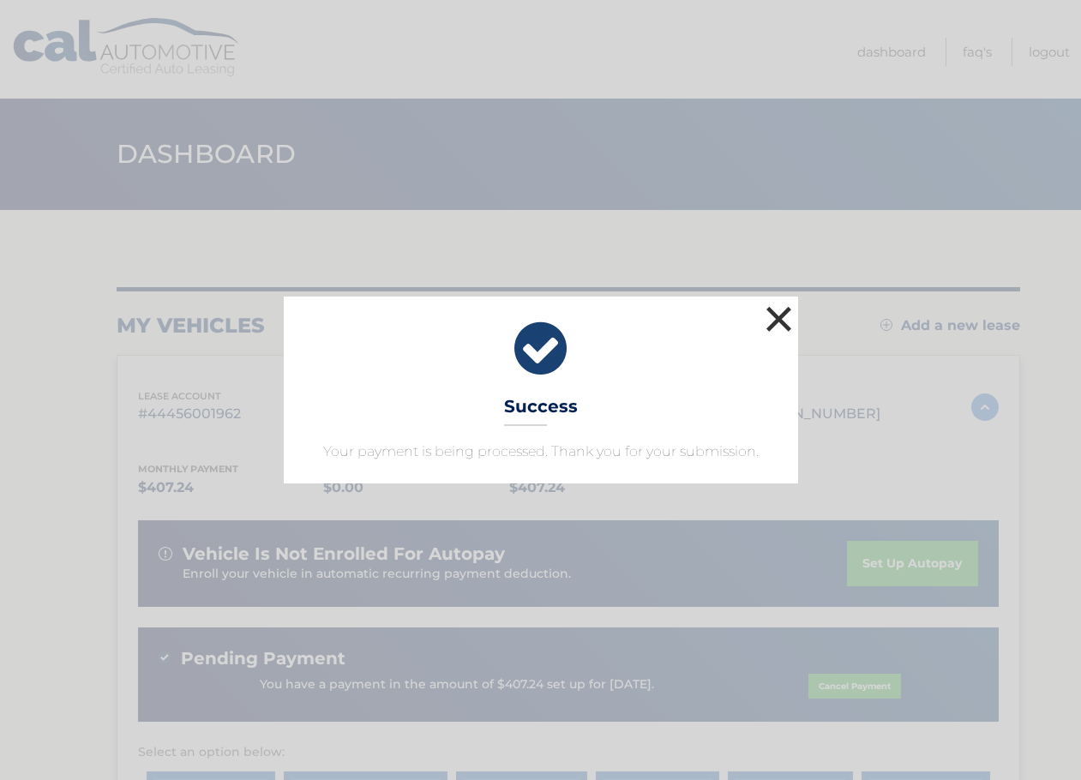
click at [780, 320] on button "×" at bounding box center [779, 319] width 34 height 34
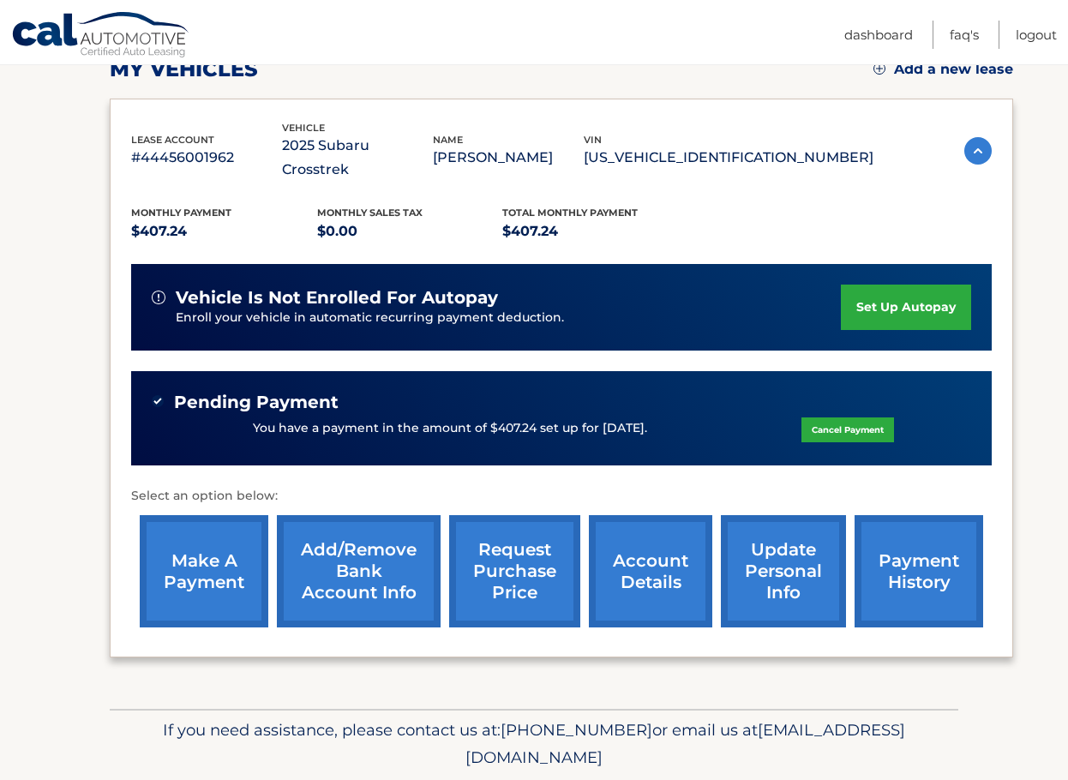
scroll to position [257, 0]
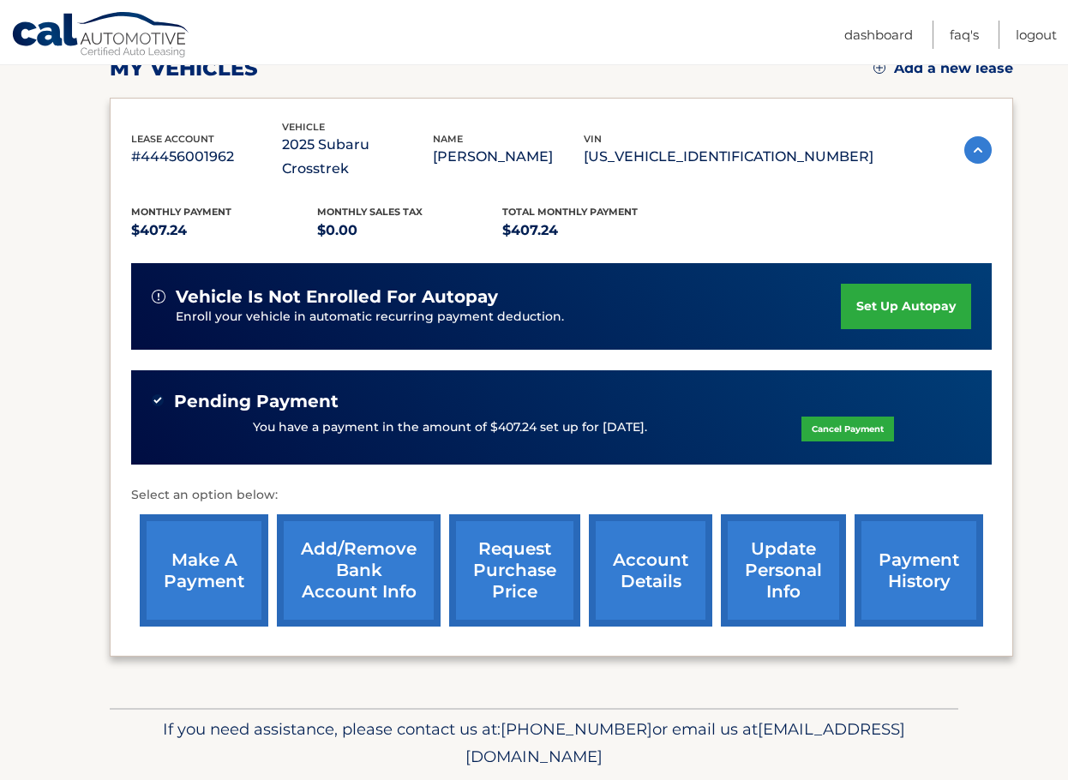
click at [897, 286] on link "set up autopay" at bounding box center [906, 306] width 130 height 45
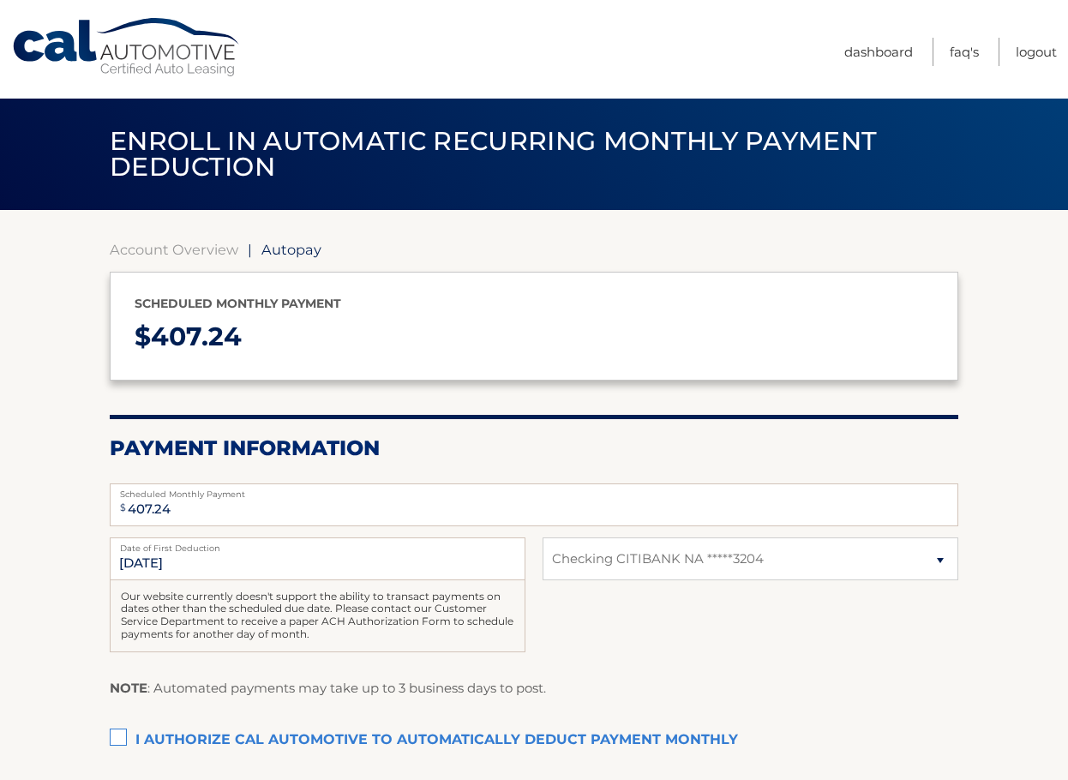
select select "NWQ5OTBkMTYtYzg1ZS00ZTM0LTkzMWQtOTIzY2JhMzJmN2E4"
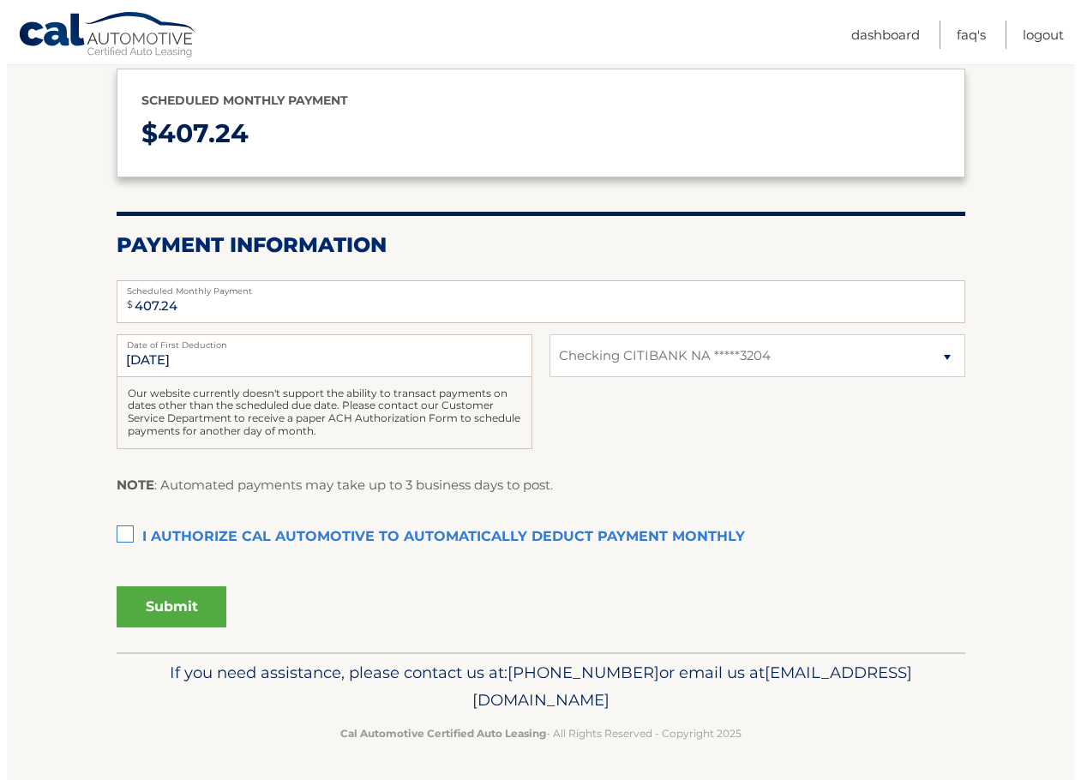
scroll to position [205, 0]
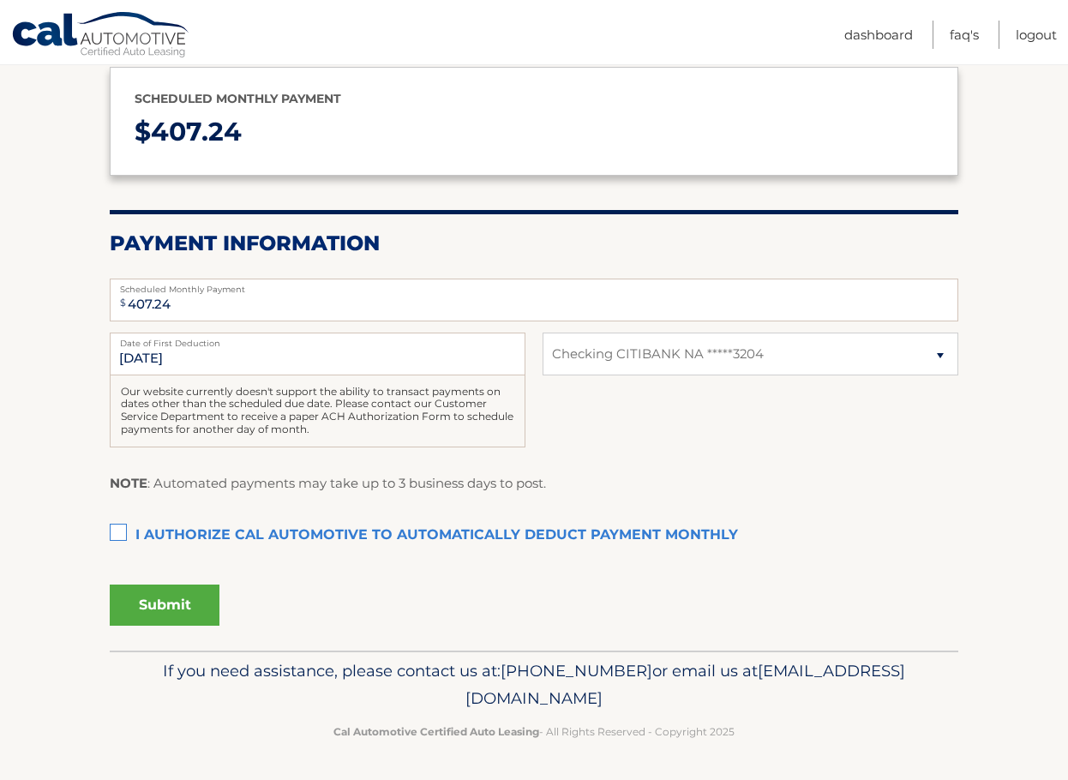
click at [120, 534] on label "I authorize cal automotive to automatically deduct payment monthly This checkbo…" at bounding box center [534, 536] width 849 height 34
click at [0, 0] on input "I authorize cal automotive to automatically deduct payment monthly This checkbo…" at bounding box center [0, 0] width 0 height 0
click at [156, 602] on button "Submit" at bounding box center [165, 605] width 110 height 41
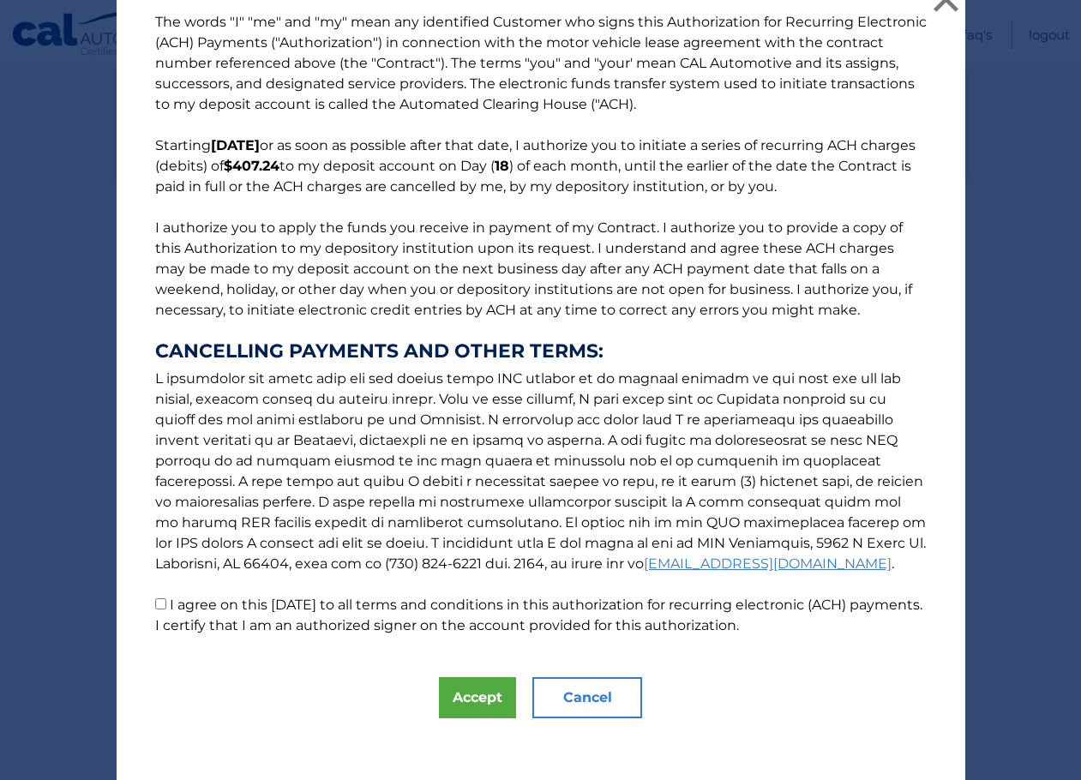
scroll to position [30, 0]
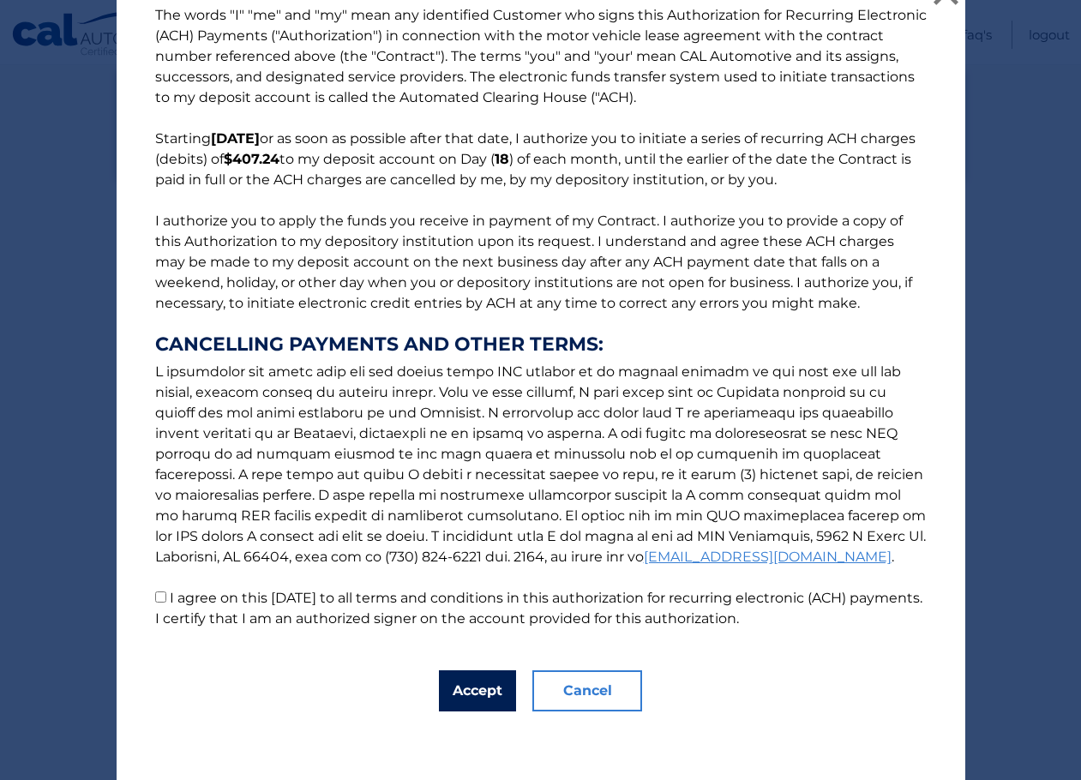
click at [467, 689] on button "Accept" at bounding box center [477, 691] width 77 height 41
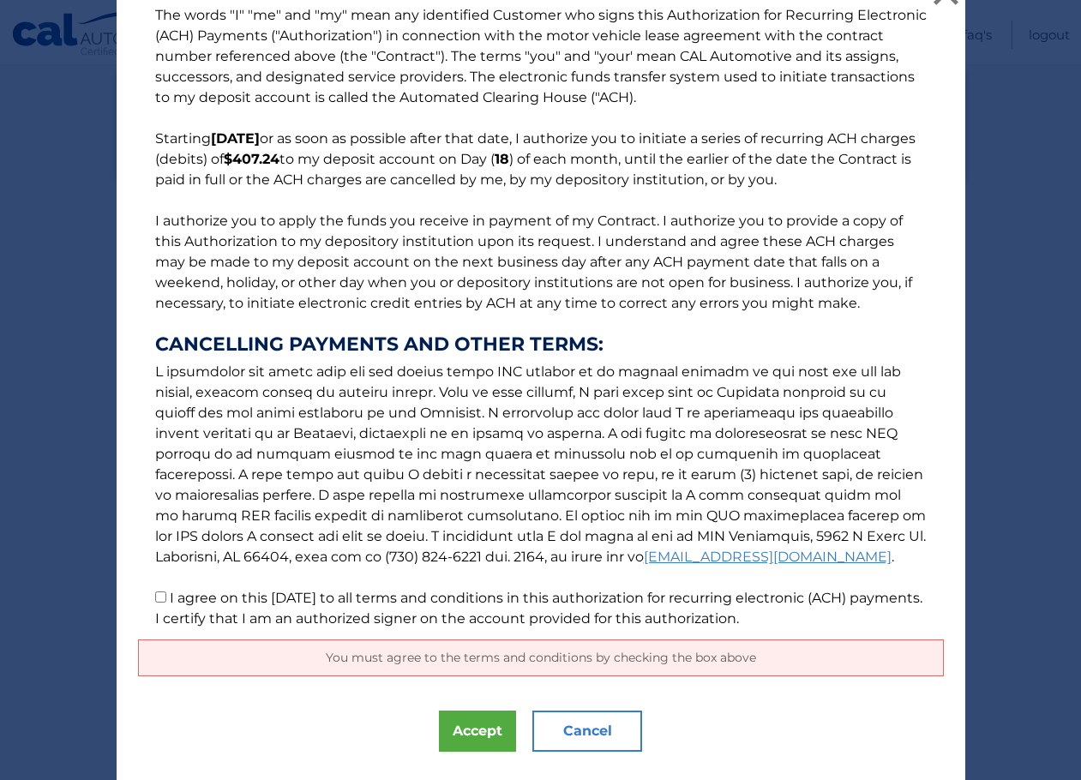
click at [155, 594] on input "I agree on this 09/22/2025 to all terms and conditions in this authorization fo…" at bounding box center [160, 597] width 11 height 11
checkbox input "true"
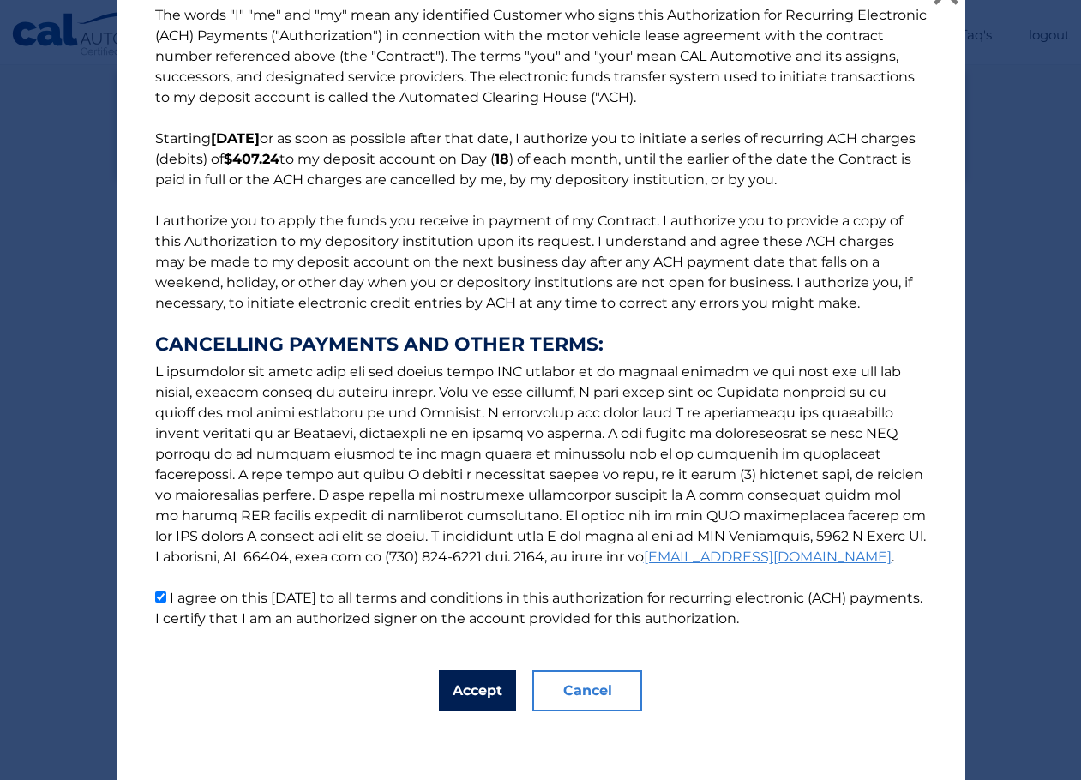
click at [480, 692] on button "Accept" at bounding box center [477, 691] width 77 height 41
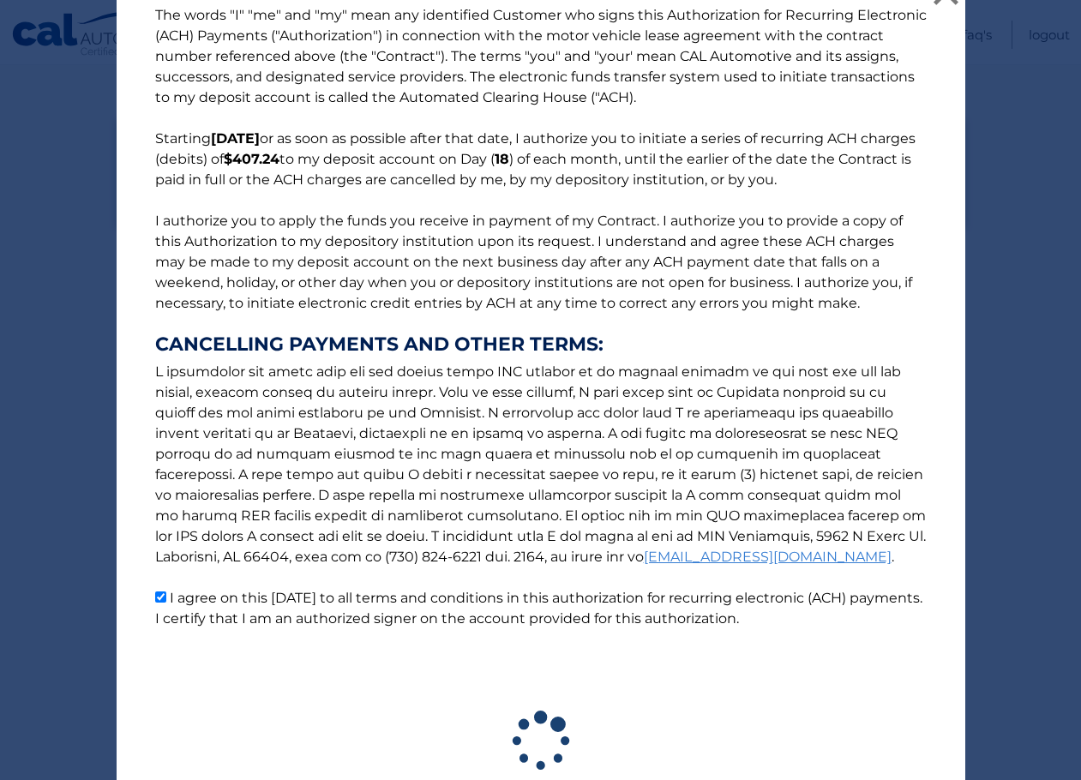
scroll to position [157, 0]
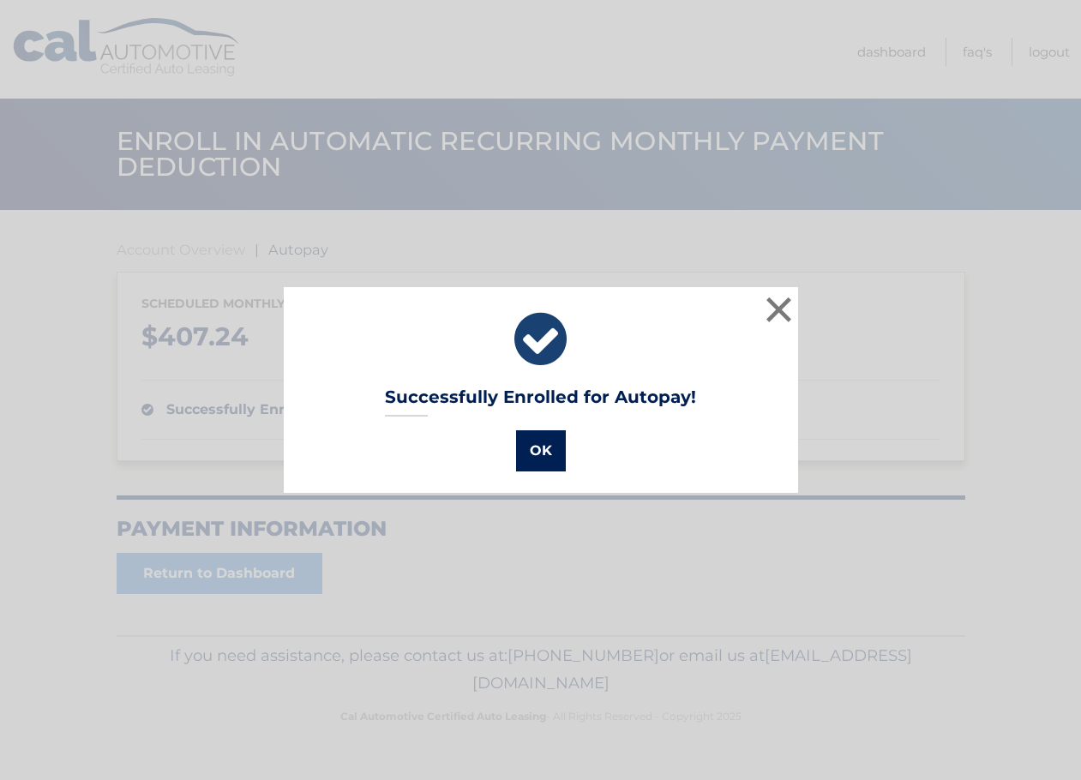
click at [533, 453] on button "OK" at bounding box center [541, 450] width 50 height 41
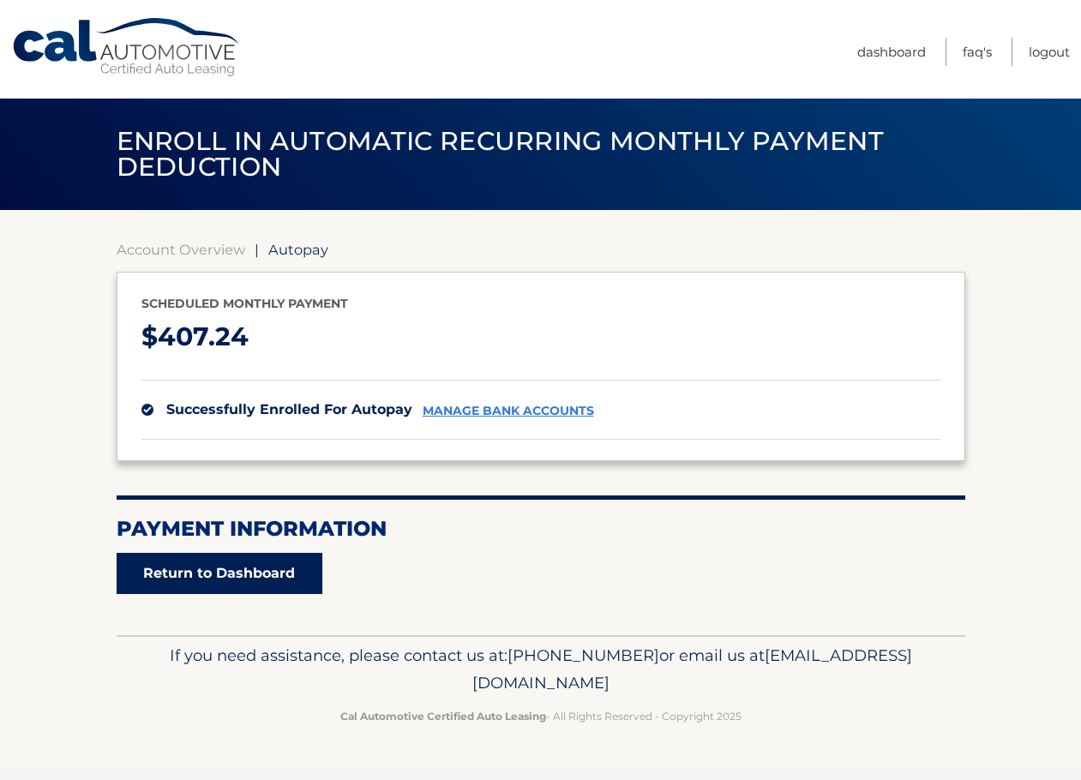
click at [217, 577] on link "Return to Dashboard" at bounding box center [220, 573] width 206 height 41
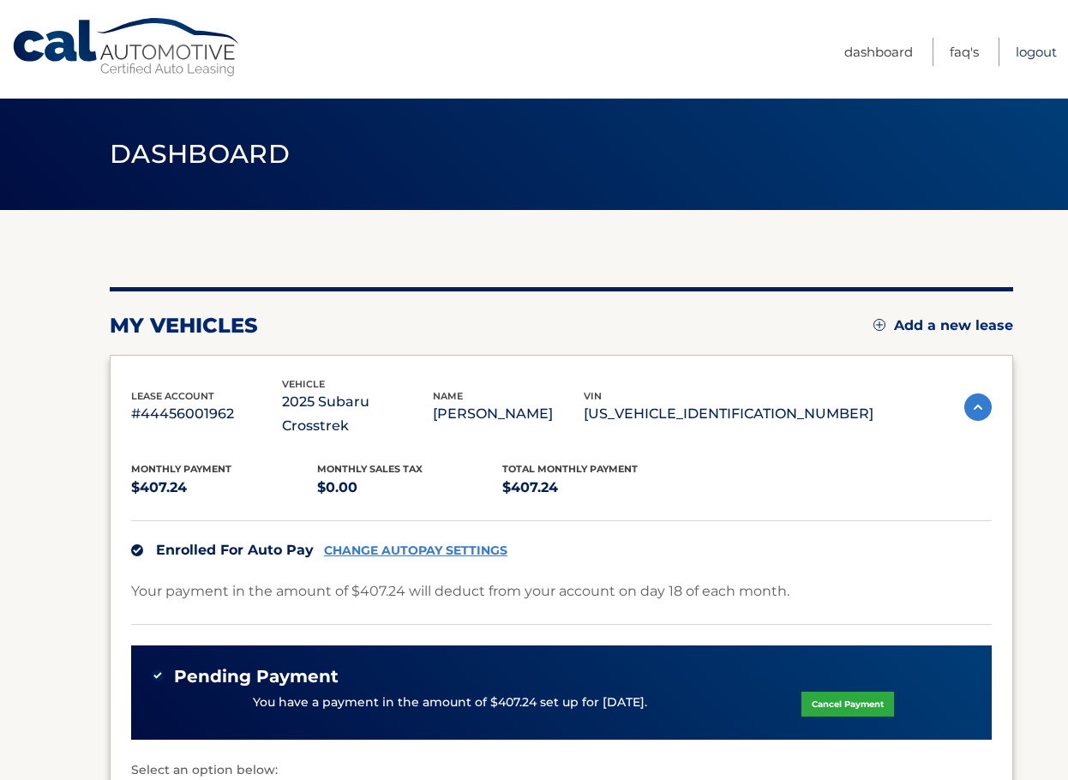
click at [1027, 51] on link "Logout" at bounding box center [1036, 52] width 41 height 28
